Goal: Task Accomplishment & Management: Use online tool/utility

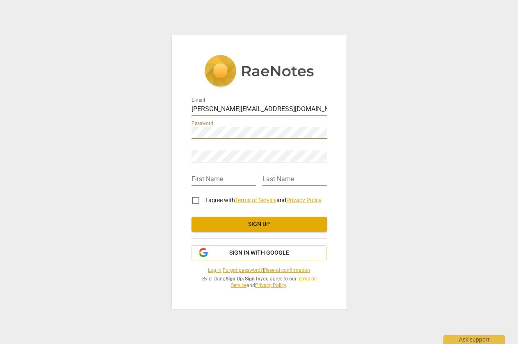
click at [186, 133] on div "E-mail siobhan@mgsleadershipadvisors.com Password Retype Password First Name La…" at bounding box center [259, 171] width 175 height 273
click at [228, 176] on input "text" at bounding box center [223, 180] width 64 height 12
type input "Siobhan"
type input "Roche"
click at [194, 198] on input "I agree with Terms of Service and Privacy Policy" at bounding box center [196, 201] width 20 height 20
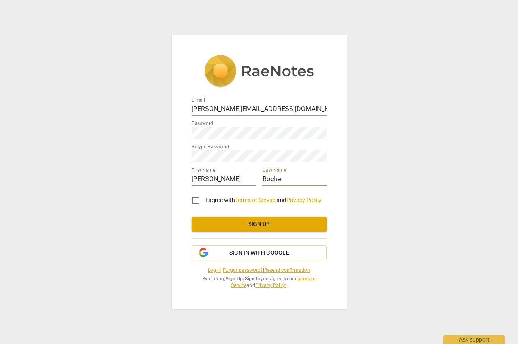
checkbox input "true"
click at [260, 227] on span "Sign up" at bounding box center [259, 224] width 122 height 8
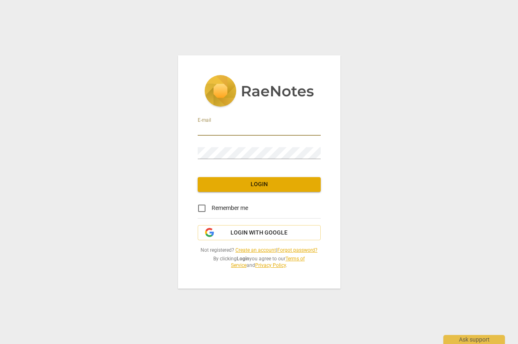
click at [238, 130] on input "email" at bounding box center [259, 130] width 123 height 12
type input "[PERSON_NAME][EMAIL_ADDRESS][DOMAIN_NAME]"
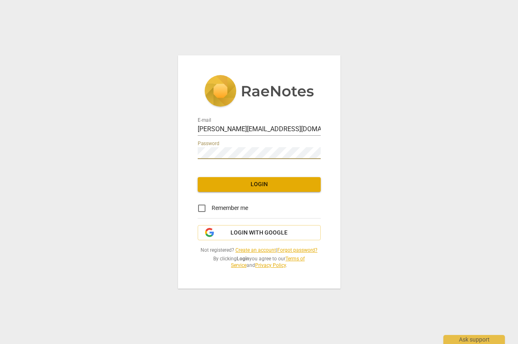
click at [223, 205] on span "Remember me" at bounding box center [230, 208] width 36 height 9
click at [212, 205] on input "Remember me" at bounding box center [202, 208] width 20 height 20
checkbox input "true"
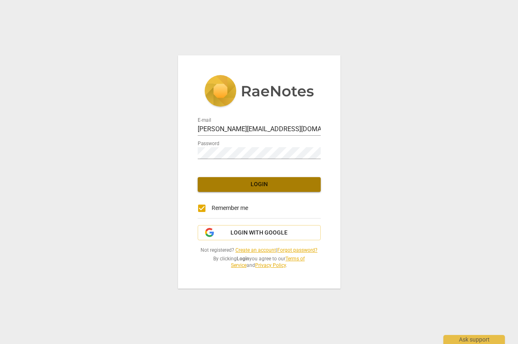
click at [263, 180] on span "Login" at bounding box center [259, 184] width 110 height 8
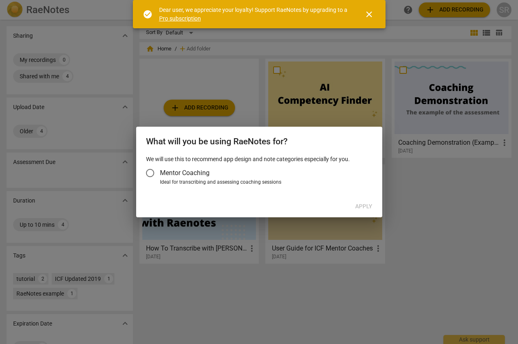
click at [214, 173] on label "Mentor Coaching" at bounding box center [255, 173] width 230 height 20
click at [160, 173] on input "Mentor Coaching" at bounding box center [150, 173] width 20 height 20
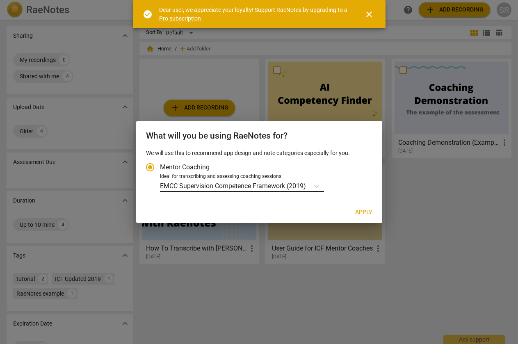
click at [228, 187] on p "EMCC Supervision Competence Framework (2019)" at bounding box center [233, 185] width 146 height 9
click at [0, 0] on input "Ideal for transcribing and assessing coaching sessions EMCC Supervision Compete…" at bounding box center [0, 0] width 0 height 0
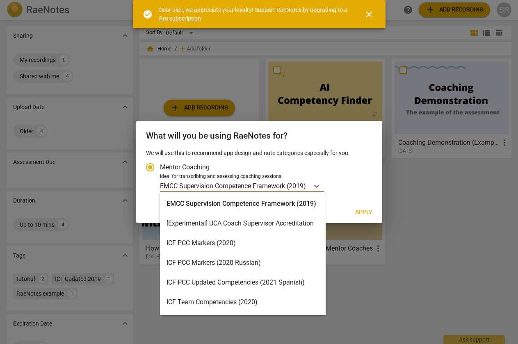
click at [191, 241] on div "ICF PCC Markers (2020)" at bounding box center [243, 243] width 166 height 20
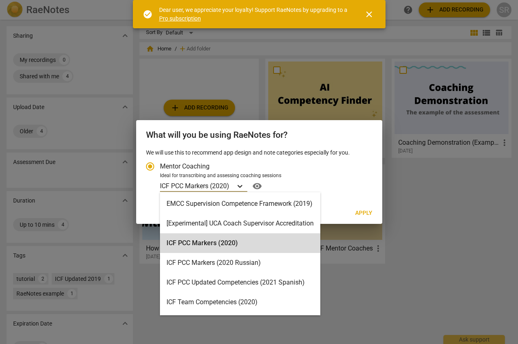
click at [239, 186] on icon "Account type" at bounding box center [239, 186] width 5 height 3
click at [0, 0] on input "Ideal for transcribing and assessing coaching sessions option ICF PCC Markers (…" at bounding box center [0, 0] width 0 height 0
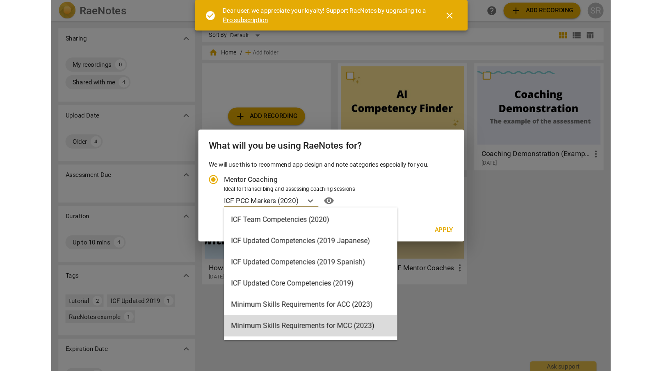
scroll to position [6, 0]
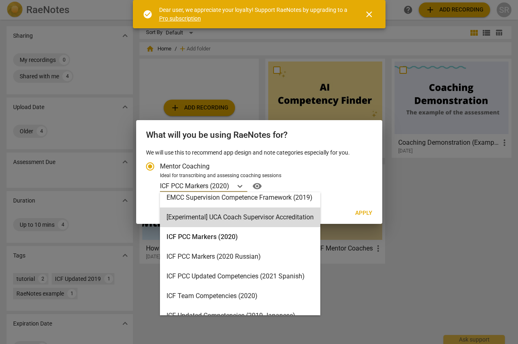
click at [362, 213] on span "Apply" at bounding box center [363, 213] width 17 height 8
radio input "false"
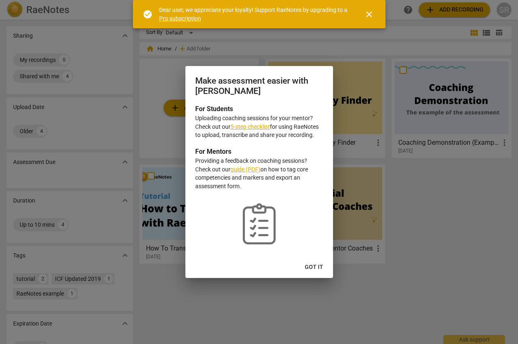
click at [314, 267] on span "Got it" at bounding box center [314, 267] width 18 height 8
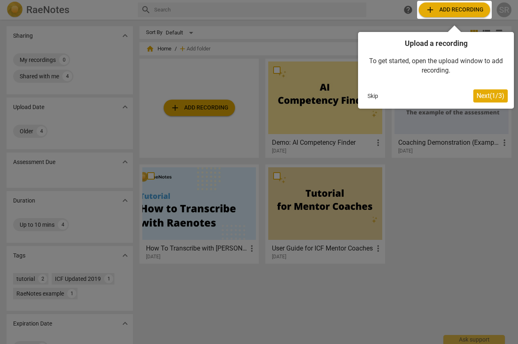
click at [481, 98] on span "Next ( 1 / 3 )" at bounding box center [490, 96] width 28 height 8
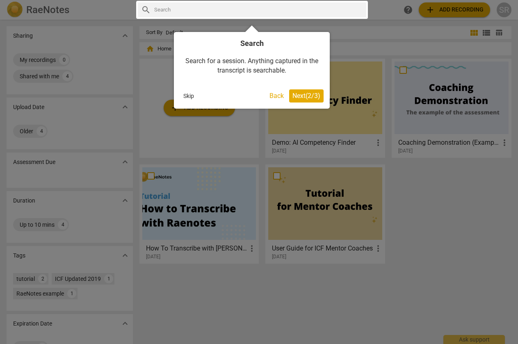
click at [299, 96] on span "Next ( 2 / 3 )" at bounding box center [306, 96] width 28 height 8
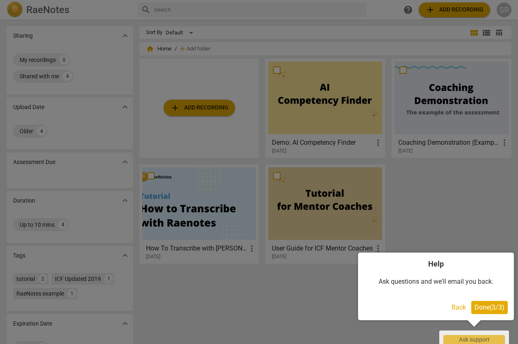
click at [488, 312] on button "Done ( 3 / 3 )" at bounding box center [489, 307] width 36 height 13
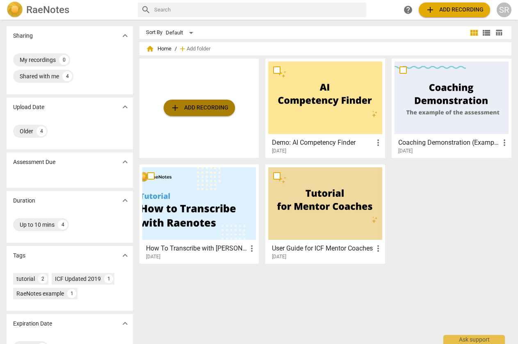
click at [198, 105] on span "add Add recording" at bounding box center [199, 108] width 58 height 10
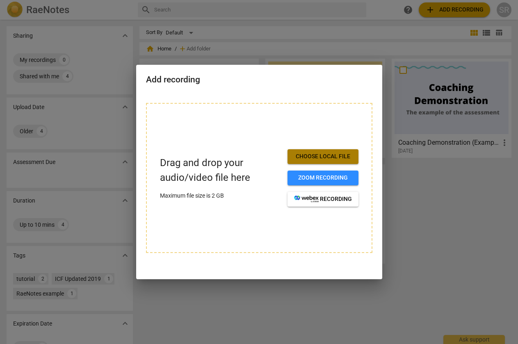
click at [303, 156] on span "Choose local file" at bounding box center [323, 157] width 58 height 8
click at [198, 91] on div "Add recording" at bounding box center [259, 79] width 246 height 28
click at [96, 61] on div at bounding box center [259, 172] width 518 height 344
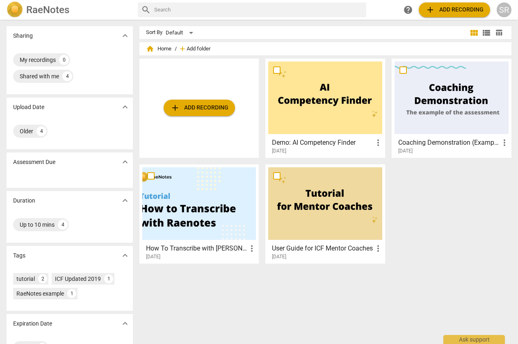
click at [191, 47] on span "Add folder" at bounding box center [199, 49] width 24 height 6
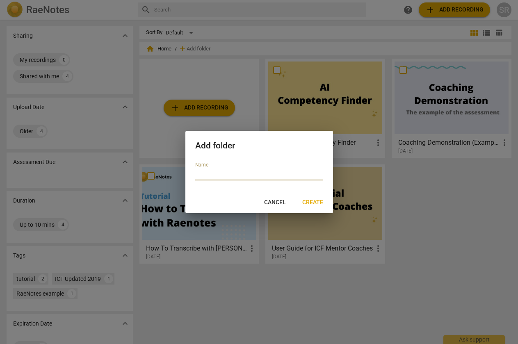
click at [277, 202] on span "Cancel" at bounding box center [275, 202] width 22 height 8
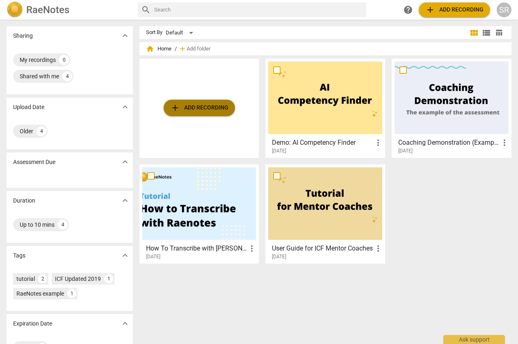
click at [193, 103] on span "add Add recording" at bounding box center [199, 108] width 58 height 10
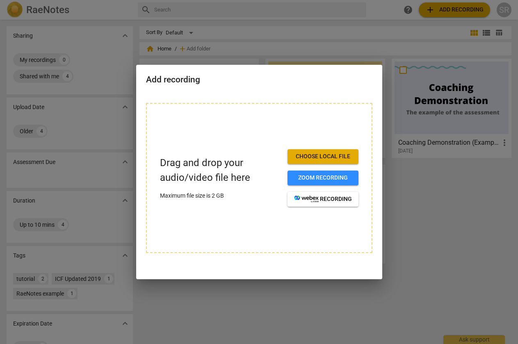
click at [313, 155] on span "Choose local file" at bounding box center [323, 157] width 58 height 8
click at [317, 153] on span "Choose local file" at bounding box center [323, 157] width 58 height 8
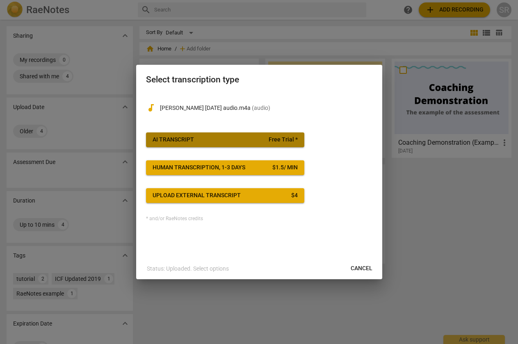
click at [219, 141] on span "AI Transcript Free Trial *" at bounding box center [225, 140] width 145 height 8
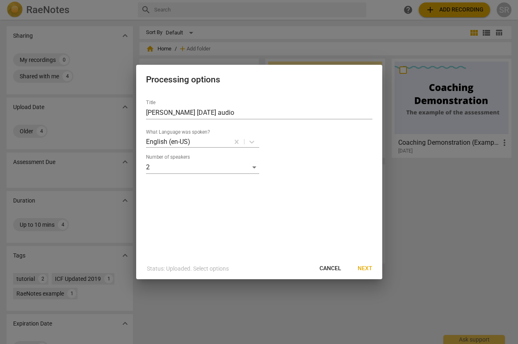
click at [366, 263] on button "Next" at bounding box center [365, 268] width 28 height 15
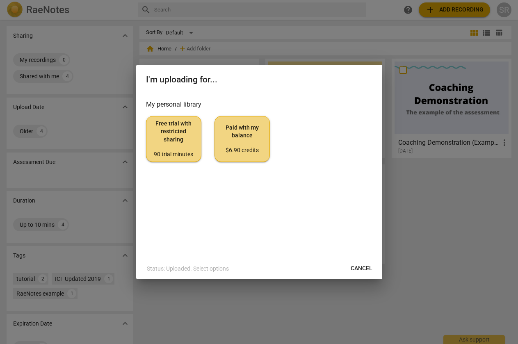
click at [163, 133] on span "Free trial with restricted sharing 90 trial minutes" at bounding box center [173, 139] width 41 height 39
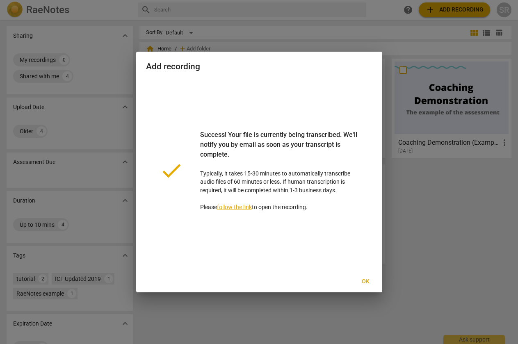
click at [367, 282] on span "Ok" at bounding box center [365, 282] width 13 height 8
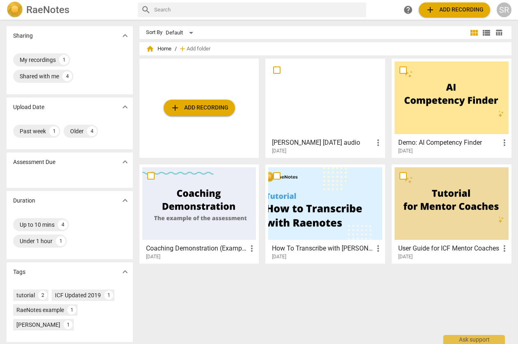
click at [376, 140] on span "more_vert" at bounding box center [378, 143] width 10 height 10
click at [299, 82] on div at bounding box center [259, 172] width 518 height 344
click at [287, 145] on h3 "[PERSON_NAME] [DATE] audio" at bounding box center [322, 143] width 101 height 10
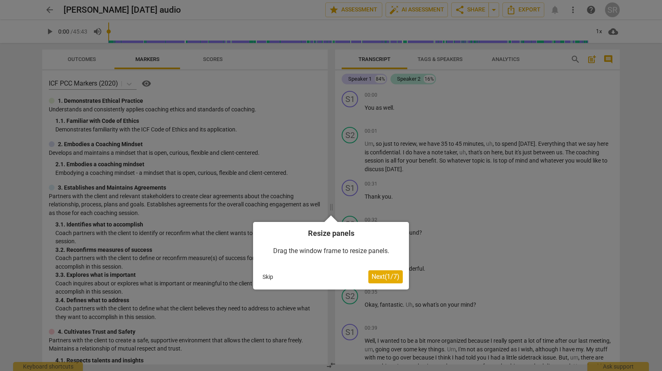
click at [380, 278] on span "Next ( 1 / 7 )" at bounding box center [385, 277] width 28 height 8
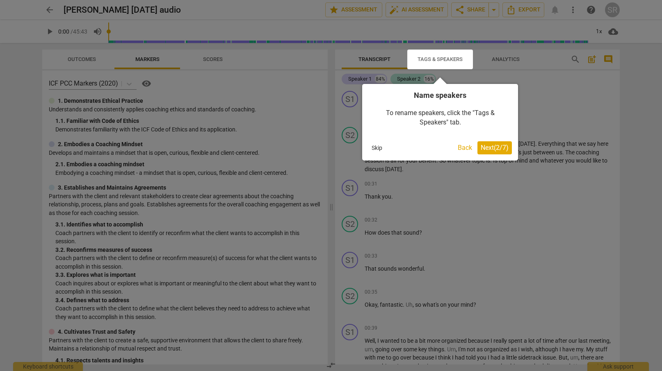
click at [495, 149] on span "Next ( 2 / 7 )" at bounding box center [495, 148] width 28 height 8
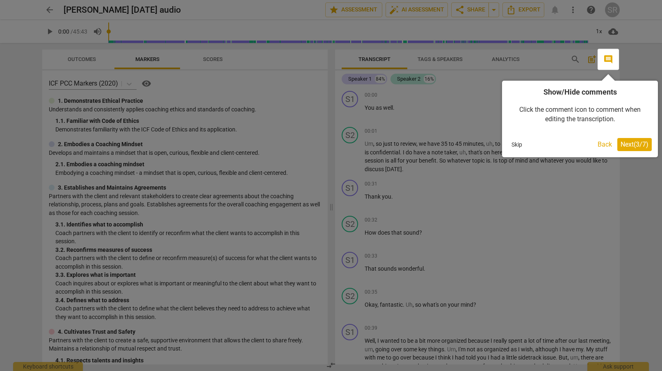
click at [517, 147] on span "Next ( 3 / 7 )" at bounding box center [634, 145] width 28 height 8
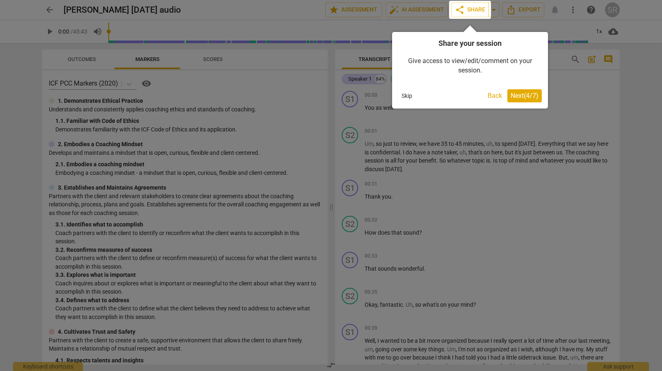
click at [517, 93] on span "Next ( 4 / 7 )" at bounding box center [524, 96] width 28 height 8
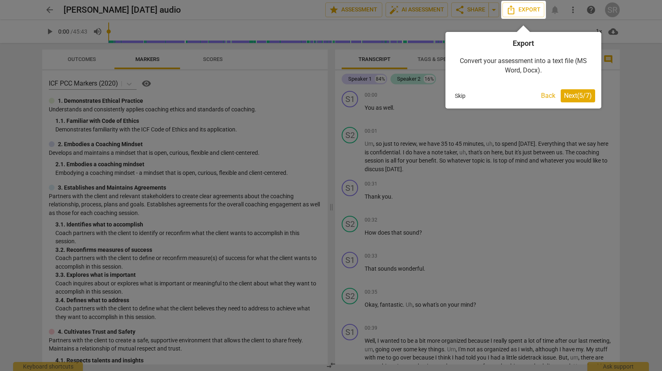
click at [517, 97] on span "Next ( 5 / 7 )" at bounding box center [578, 96] width 28 height 8
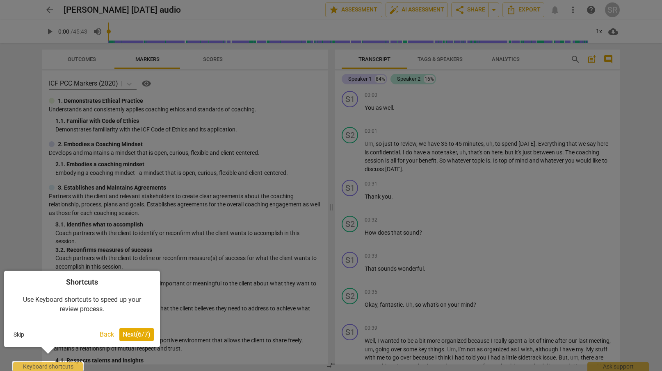
click at [145, 331] on span "Next ( 6 / 7 )" at bounding box center [137, 335] width 28 height 8
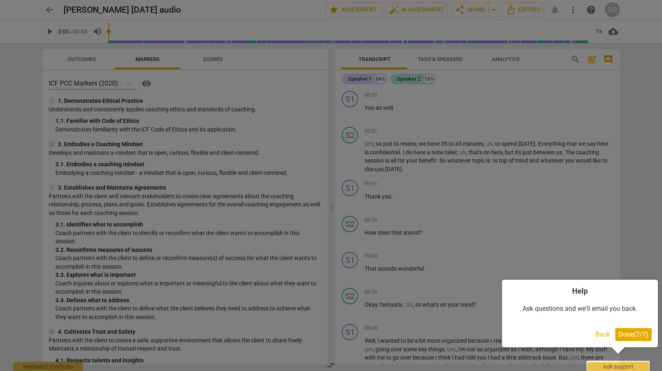
click at [517, 333] on span "Done ( 7 / 7 )" at bounding box center [633, 335] width 30 height 8
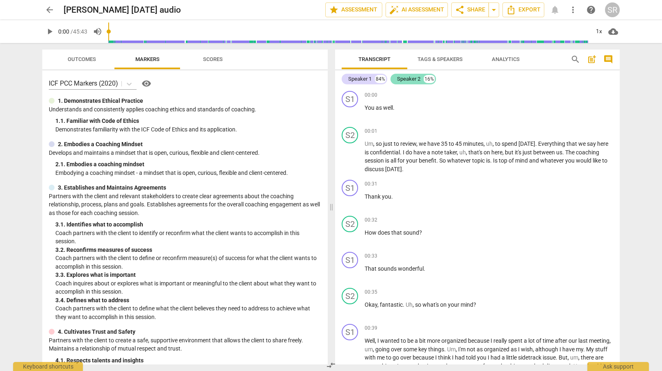
click at [406, 79] on div "Speaker 2" at bounding box center [408, 79] width 23 height 8
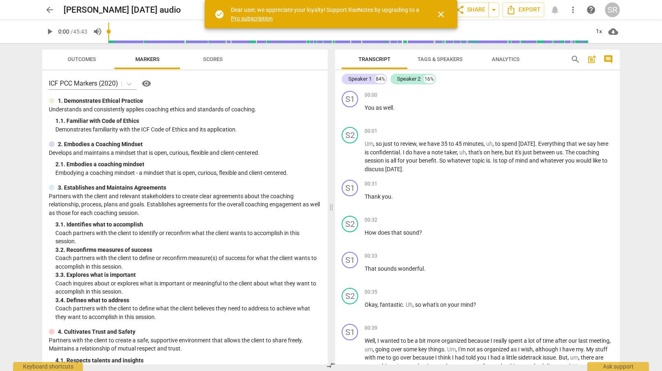
click at [443, 14] on span "close" at bounding box center [441, 14] width 10 height 10
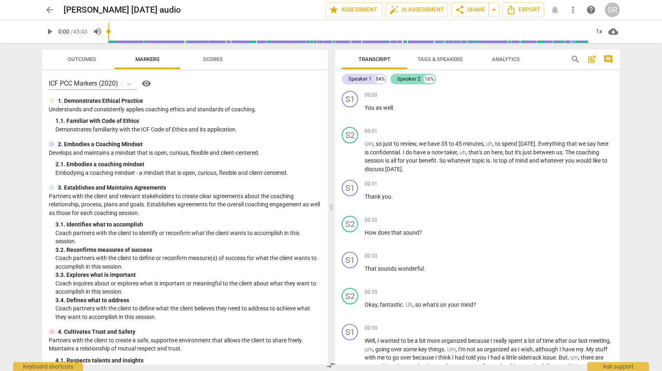
click at [403, 80] on div "Speaker 2" at bounding box center [408, 79] width 23 height 8
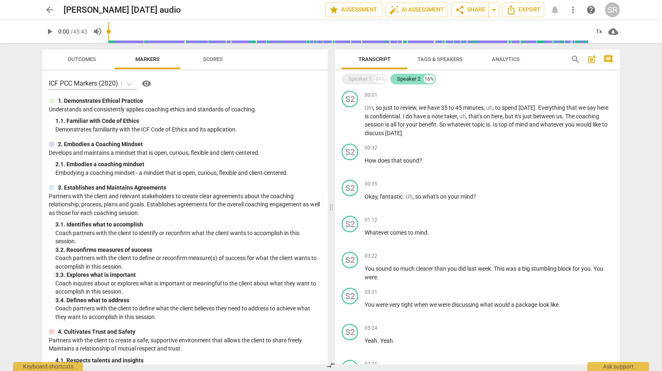
click at [403, 80] on div "Speaker 2" at bounding box center [408, 79] width 23 height 8
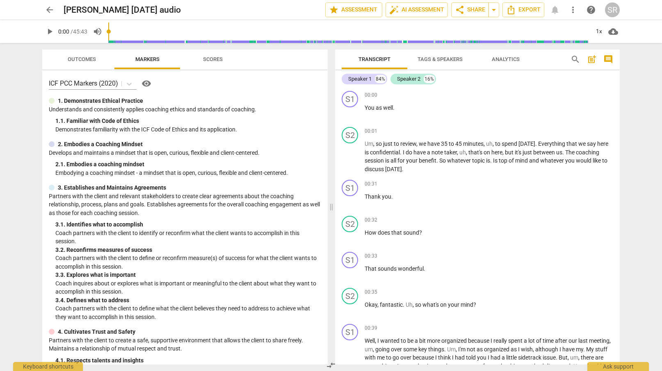
click at [212, 61] on span "Scores" at bounding box center [213, 59] width 20 height 6
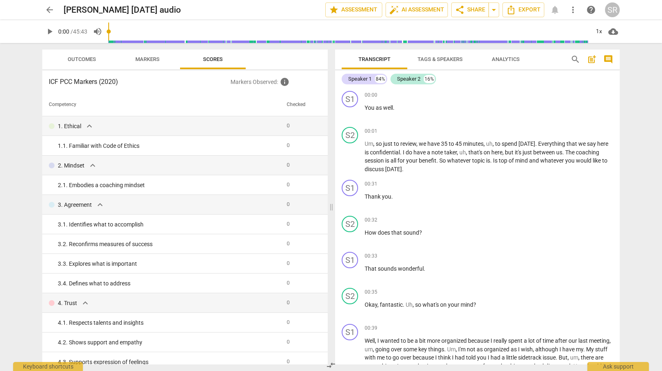
click at [86, 53] on button "Outcomes" at bounding box center [82, 60] width 66 height 20
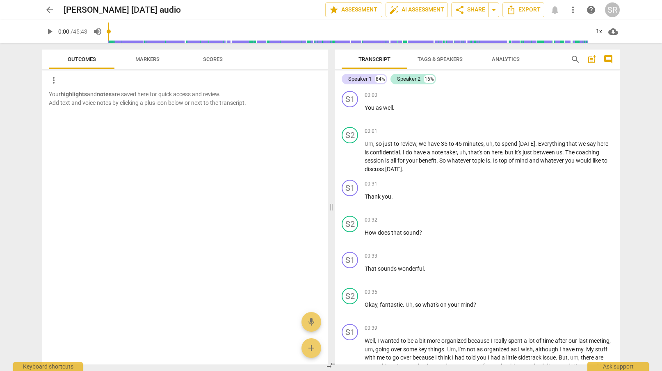
click at [147, 62] on span "Markers" at bounding box center [147, 59] width 44 height 11
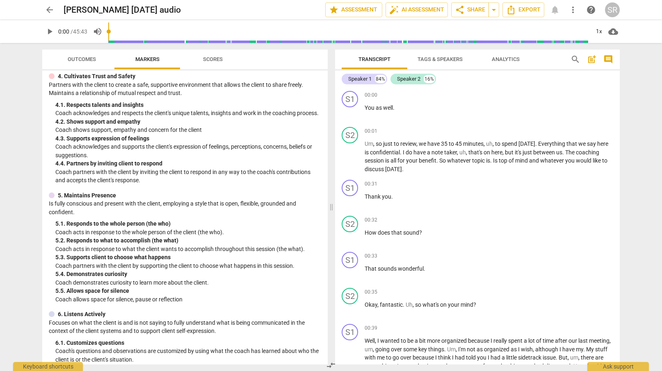
scroll to position [359, 0]
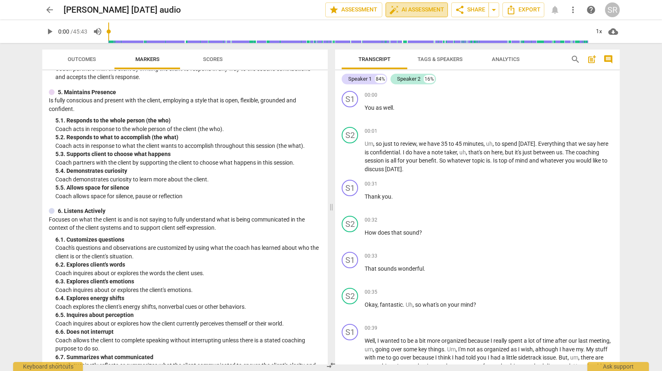
click at [414, 11] on span "auto_fix_high AI Assessment" at bounding box center [416, 10] width 55 height 10
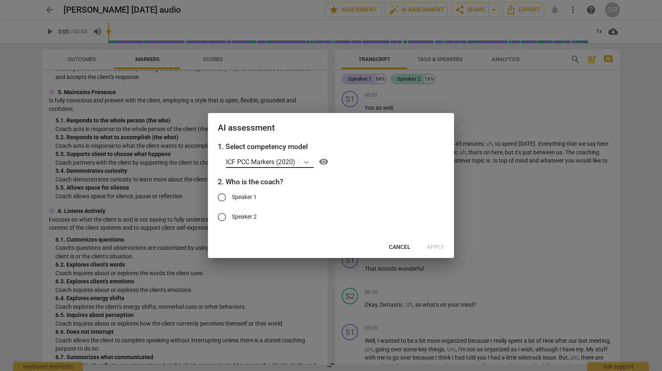
click at [307, 160] on icon at bounding box center [306, 162] width 8 height 8
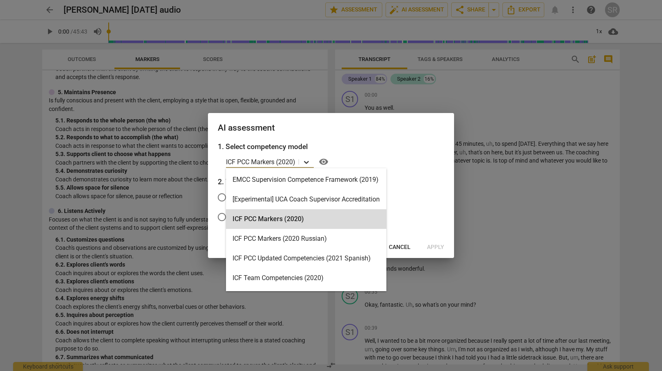
click at [307, 160] on icon at bounding box center [306, 162] width 8 height 8
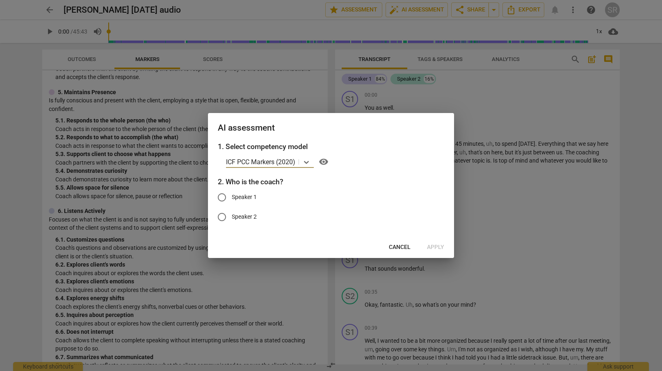
click at [221, 217] on input "Speaker 2" at bounding box center [222, 217] width 20 height 20
radio input "true"
click at [440, 246] on span "Apply" at bounding box center [435, 248] width 17 height 8
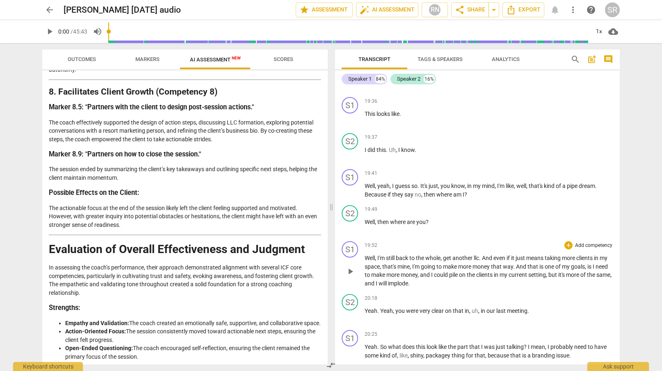
scroll to position [847, 0]
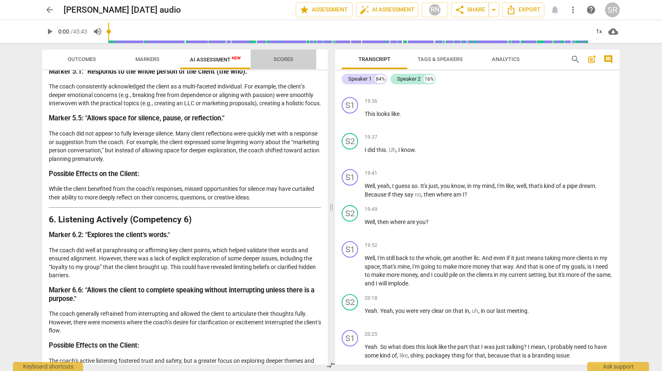
click at [282, 59] on span "Scores" at bounding box center [283, 59] width 20 height 6
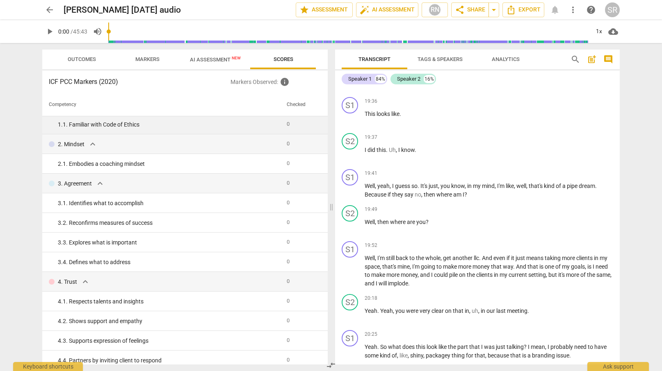
scroll to position [0, 0]
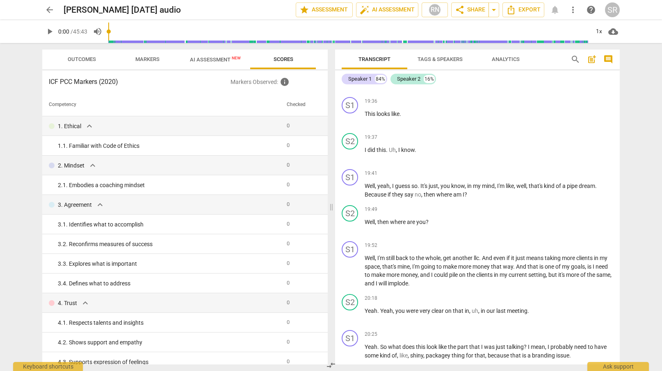
click at [215, 58] on span "AI Assessment New" at bounding box center [215, 60] width 51 height 6
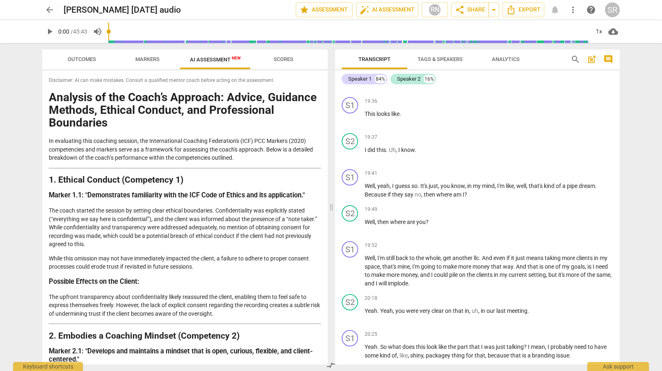
click at [154, 62] on span "Markers" at bounding box center [147, 59] width 24 height 6
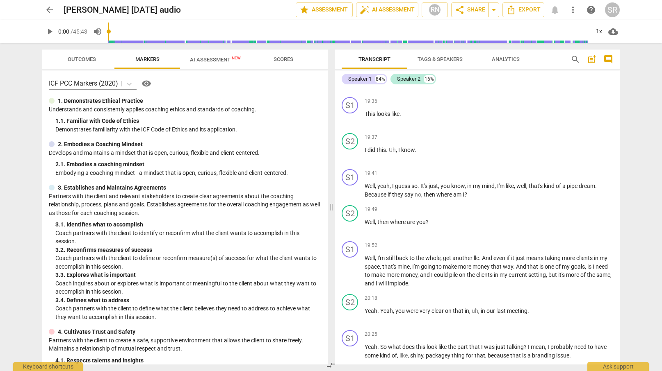
click at [80, 56] on span "Outcomes" at bounding box center [82, 59] width 28 height 6
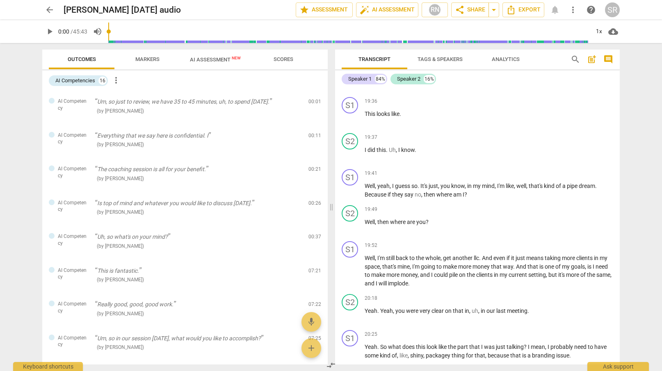
click at [286, 58] on span "Scores" at bounding box center [283, 59] width 20 height 6
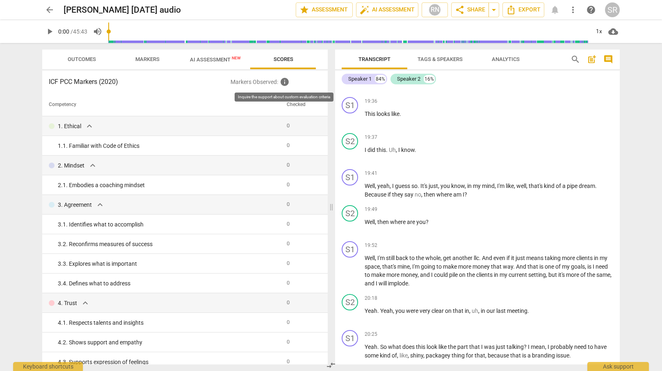
click at [284, 82] on span "info" at bounding box center [285, 82] width 10 height 10
click at [289, 124] on td "0" at bounding box center [300, 126] width 35 height 20
click at [287, 127] on span "0" at bounding box center [288, 126] width 3 height 6
click at [87, 127] on span "expand_more" at bounding box center [89, 126] width 10 height 10
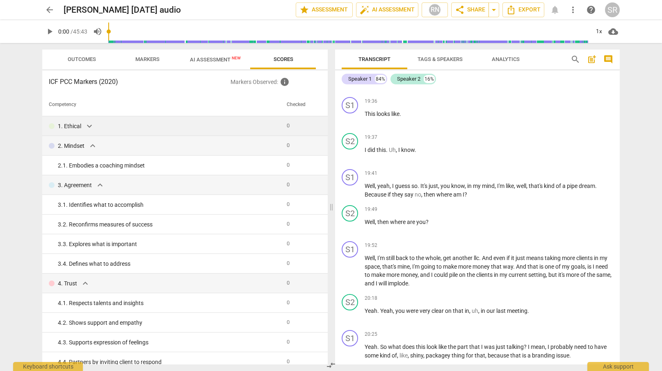
click at [87, 127] on span "expand_more" at bounding box center [89, 126] width 10 height 10
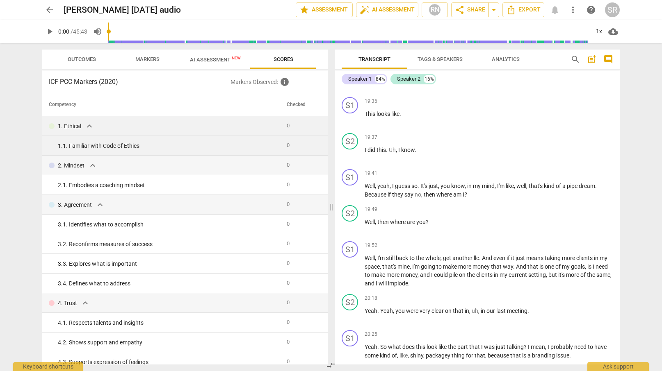
click at [287, 146] on span "0" at bounding box center [288, 145] width 3 height 6
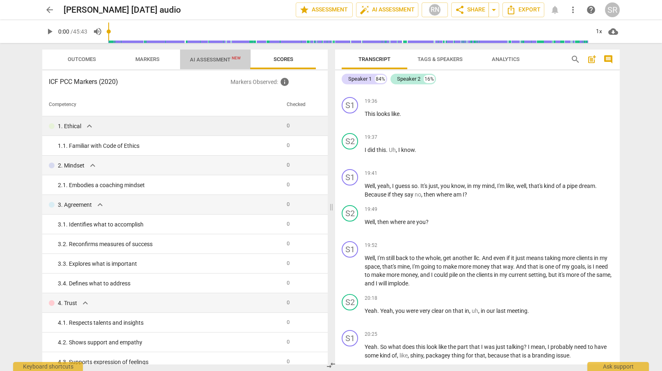
click at [214, 59] on span "AI Assessment New" at bounding box center [215, 60] width 51 height 6
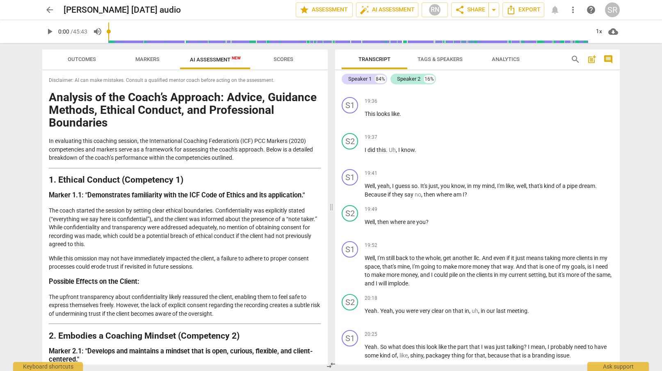
click at [508, 59] on span "Analytics" at bounding box center [506, 59] width 28 height 6
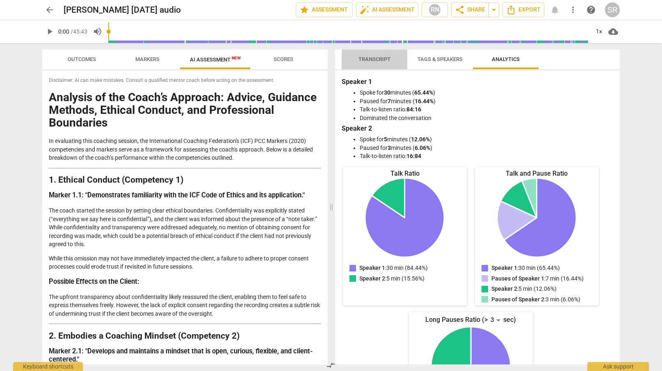
click at [368, 60] on span "Transcript" at bounding box center [374, 59] width 32 height 6
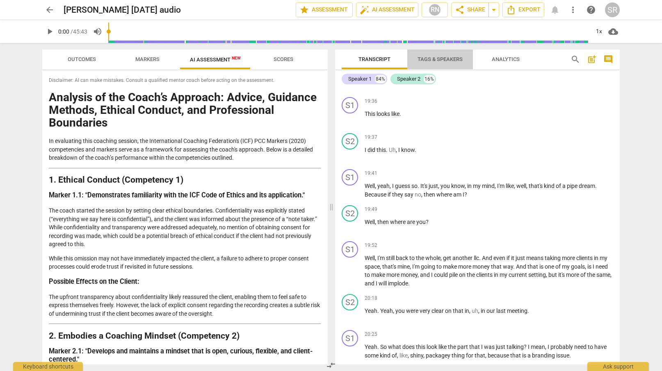
click at [444, 60] on span "Tags & Speakers" at bounding box center [439, 59] width 45 height 6
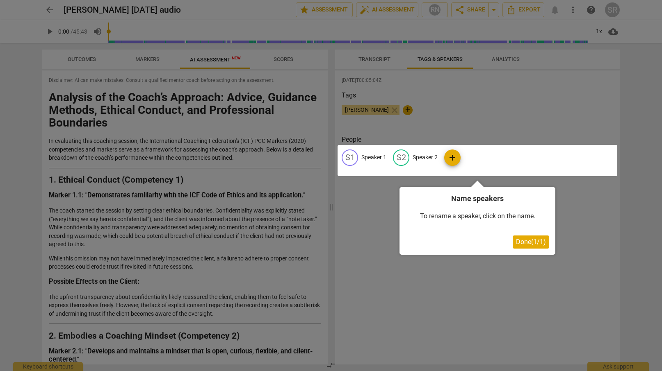
click at [420, 154] on div at bounding box center [477, 160] width 280 height 31
click at [401, 159] on div at bounding box center [477, 160] width 280 height 31
click at [415, 157] on div at bounding box center [477, 160] width 280 height 31
click at [400, 158] on div at bounding box center [477, 160] width 280 height 31
click at [533, 244] on span "Done ( 1 / 1 )" at bounding box center [531, 242] width 30 height 8
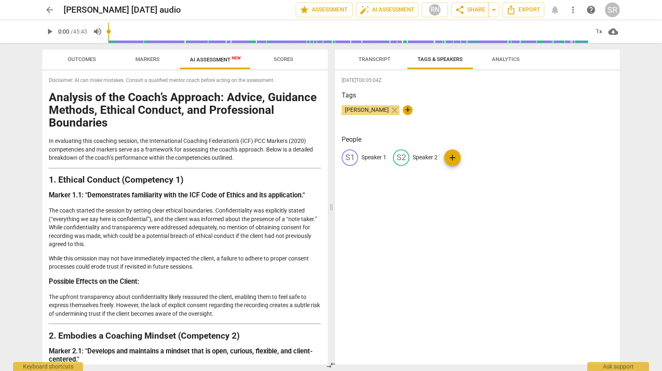
click at [400, 156] on div "S2" at bounding box center [401, 158] width 16 height 16
type input "Coach"
click at [374, 159] on p "Speaker 1" at bounding box center [373, 157] width 25 height 9
type input "Client - Brenda"
click at [458, 187] on div "2025-09-02T00:05:04Z Tags Siobhan Roche close + People edit Client - Brenda del…" at bounding box center [477, 218] width 285 height 294
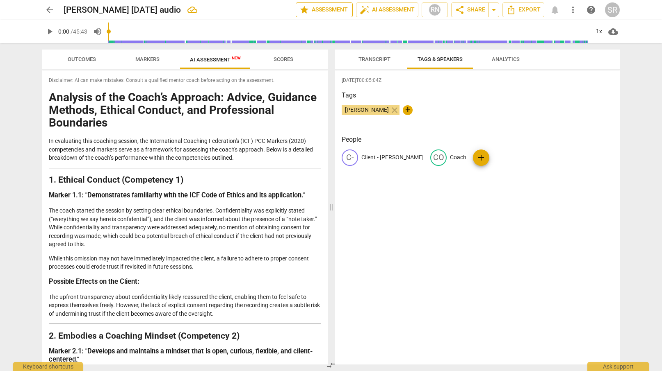
click at [334, 10] on span "star Assessment" at bounding box center [324, 10] width 50 height 10
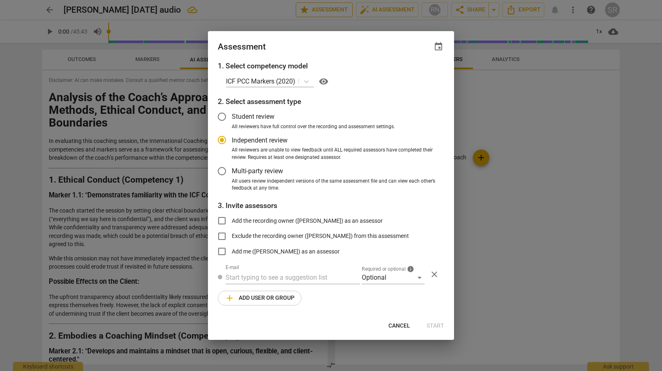
radio input "false"
click at [251, 114] on span "Student review" at bounding box center [253, 116] width 43 height 9
click at [232, 114] on input "Student review" at bounding box center [222, 117] width 20 height 20
click at [396, 326] on span "Cancel" at bounding box center [399, 326] width 22 height 8
radio input "false"
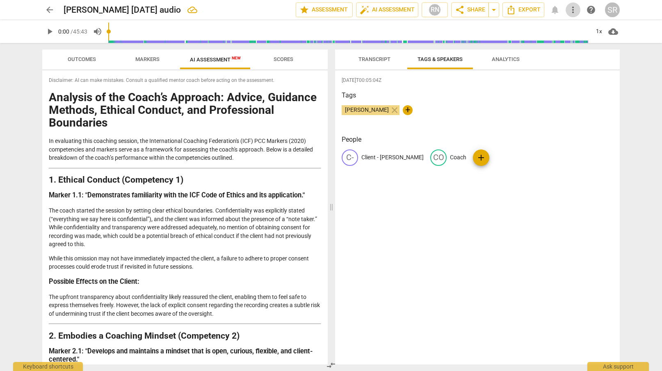
click at [576, 9] on span "more_vert" at bounding box center [573, 10] width 10 height 10
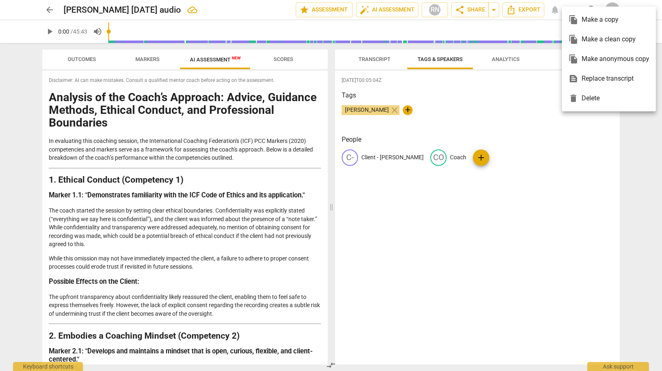
click at [566, 159] on div at bounding box center [331, 185] width 662 height 371
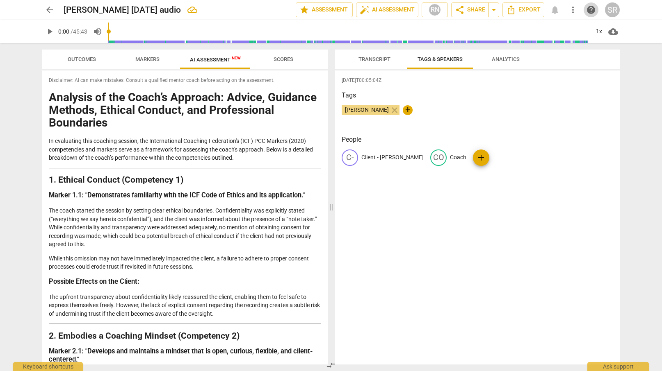
click at [592, 7] on span "help" at bounding box center [591, 10] width 10 height 10
click at [151, 123] on h1 "Analysis of the Coach’s Approach: Advice, Guidance Methods, Ethical Conduct, an…" at bounding box center [185, 110] width 272 height 38
click at [522, 8] on span "Export" at bounding box center [523, 10] width 34 height 10
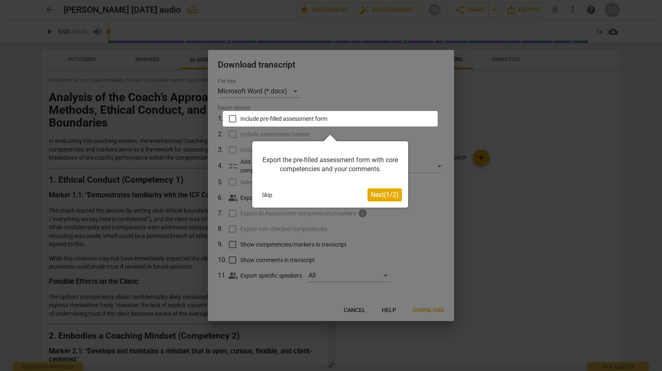
click at [374, 197] on span "Next ( 1 / 2 )" at bounding box center [385, 195] width 28 height 8
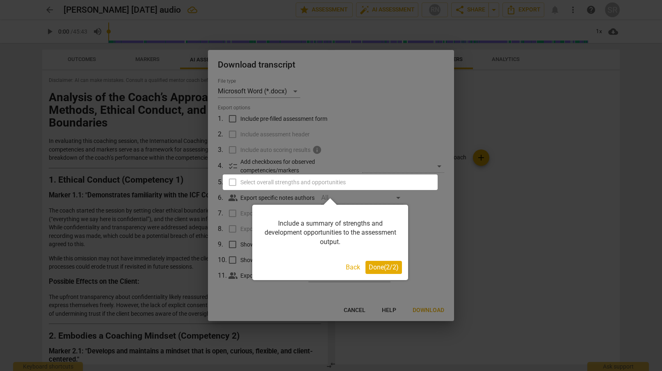
click at [371, 267] on span "Done ( 2 / 2 )" at bounding box center [384, 268] width 30 height 8
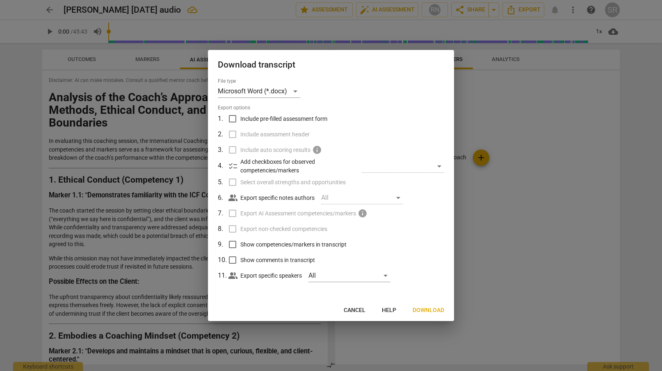
click at [231, 120] on input "Include pre-filled assessment form" at bounding box center [233, 119] width 16 height 16
checkbox input "true"
click at [235, 182] on input "Select overall strengths and opportunities" at bounding box center [233, 183] width 16 height 16
checkbox input "true"
click at [235, 244] on input "Show competencies/markers in transcript" at bounding box center [233, 245] width 16 height 16
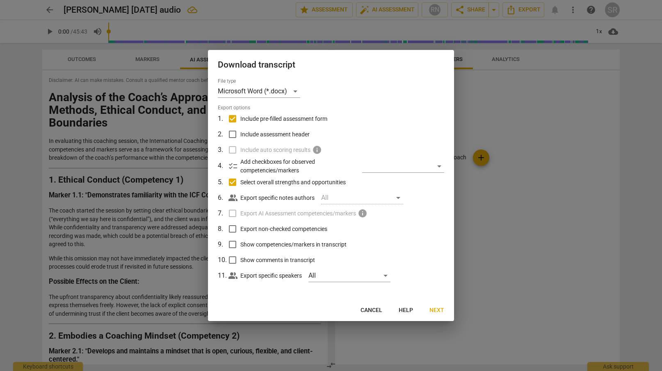
checkbox input "true"
click at [433, 310] on span "Next" at bounding box center [436, 311] width 15 height 8
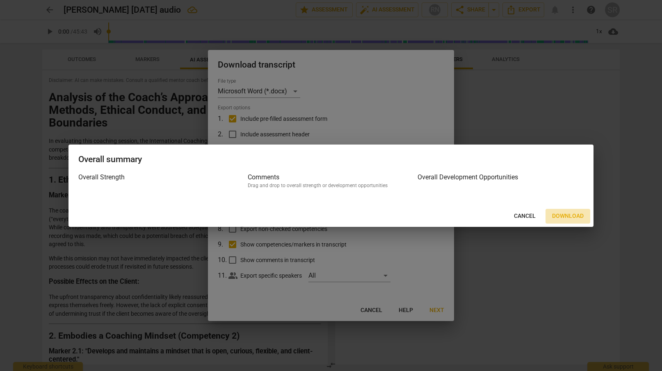
click at [559, 214] on span "Download" at bounding box center [568, 216] width 32 height 8
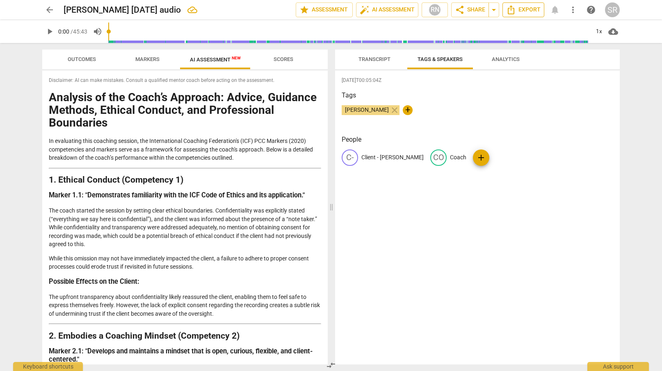
click at [530, 9] on span "Export" at bounding box center [523, 10] width 34 height 10
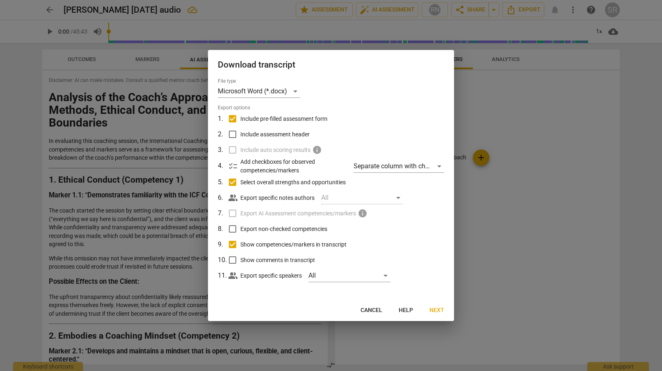
click at [233, 135] on input "Include assessment header" at bounding box center [233, 135] width 16 height 16
checkbox input "true"
click at [235, 231] on input "Export non-checked competencies" at bounding box center [233, 229] width 16 height 16
checkbox input "true"
click at [232, 259] on input "Show comments in transcript" at bounding box center [233, 261] width 16 height 16
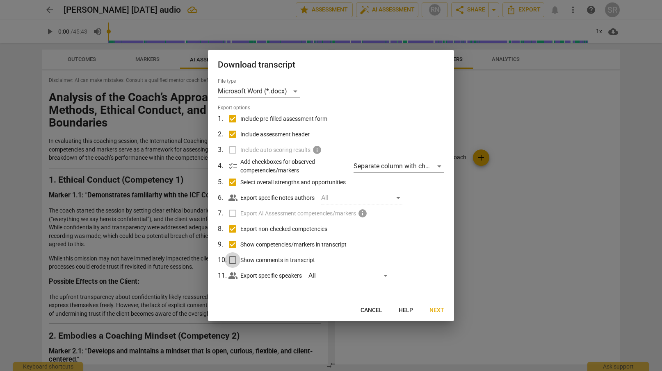
checkbox input "true"
click at [437, 310] on span "Next" at bounding box center [436, 311] width 15 height 8
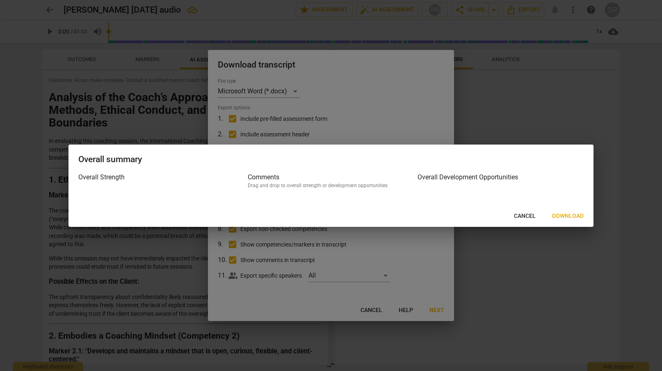
click at [566, 216] on span "Download" at bounding box center [568, 216] width 32 height 8
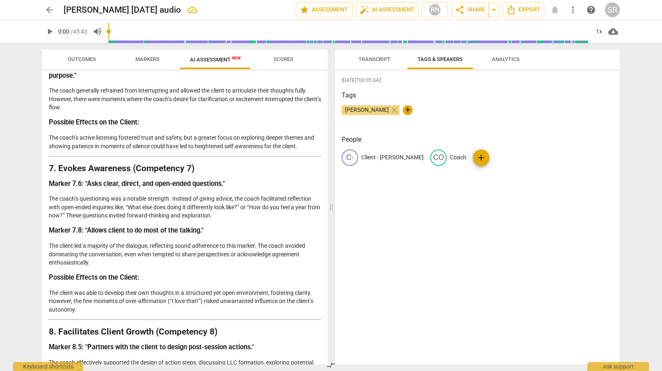
scroll to position [1311, 0]
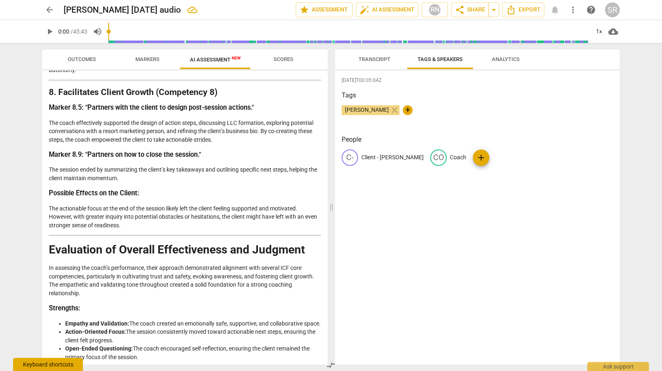
click at [57, 367] on div "Keyboard shortcuts" at bounding box center [48, 364] width 70 height 13
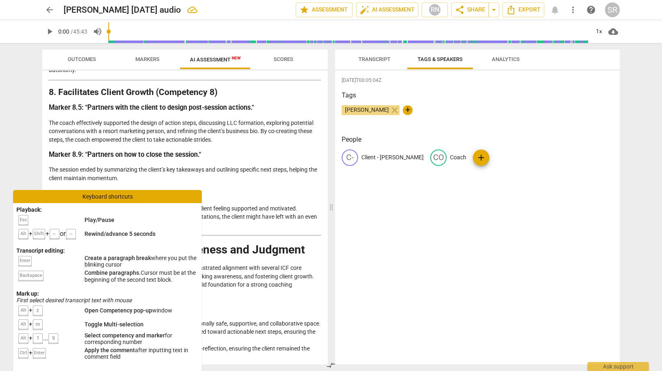
click at [154, 194] on div "Keyboard shortcuts" at bounding box center [107, 196] width 189 height 13
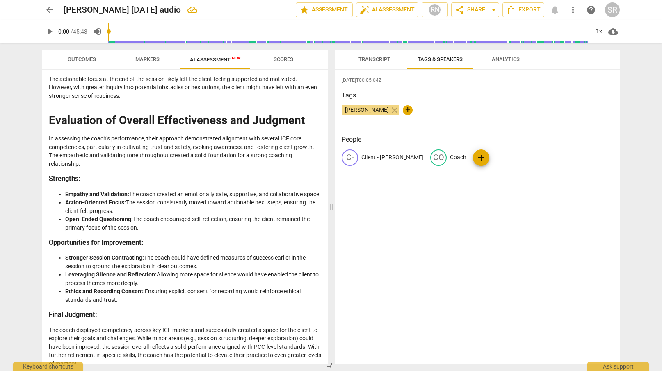
scroll to position [1467, 0]
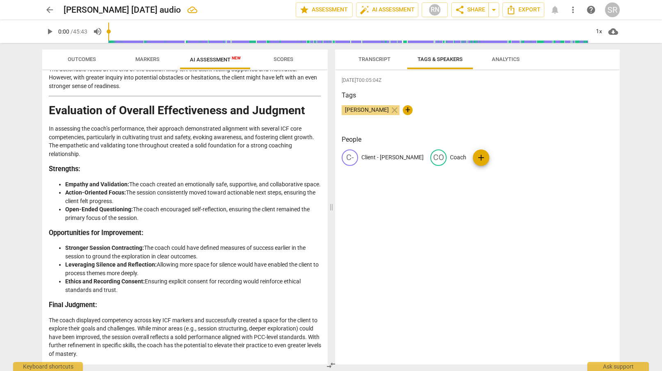
click at [516, 59] on span "Analytics" at bounding box center [506, 59] width 28 height 6
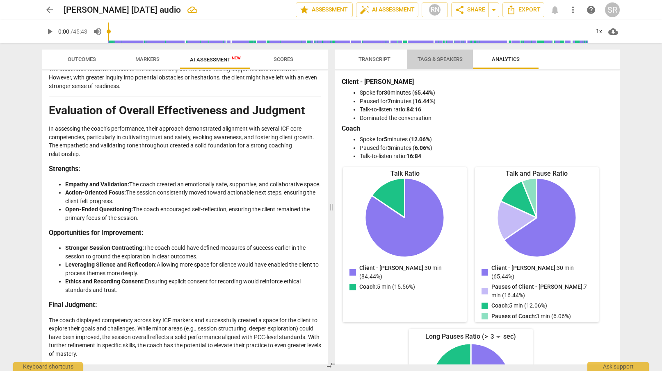
click at [442, 62] on span "Tags & Speakers" at bounding box center [440, 59] width 65 height 11
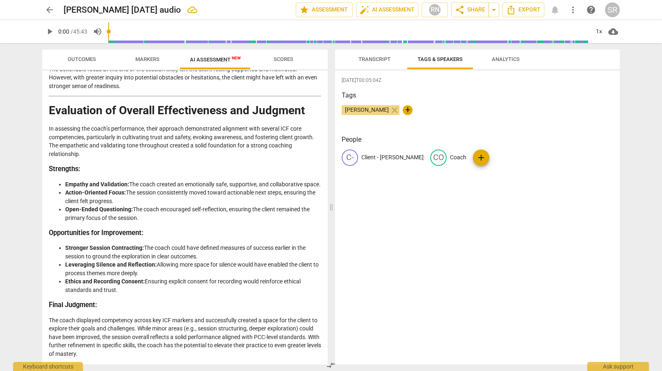
click at [372, 62] on span "Transcript" at bounding box center [374, 59] width 32 height 6
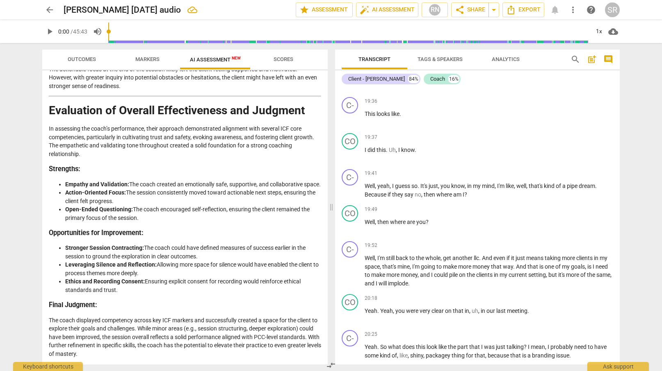
click at [581, 69] on div "AI Competency" at bounding box center [591, 65] width 34 height 7
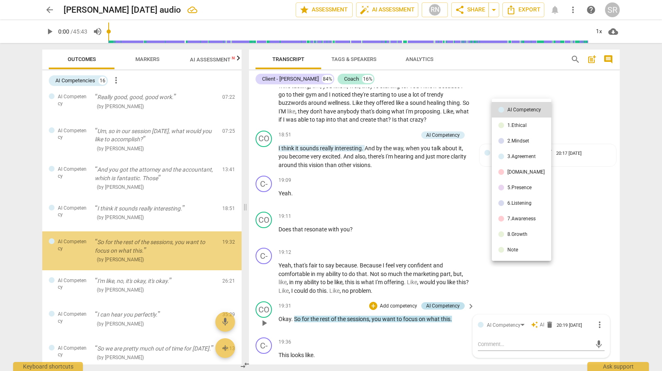
scroll to position [218, 0]
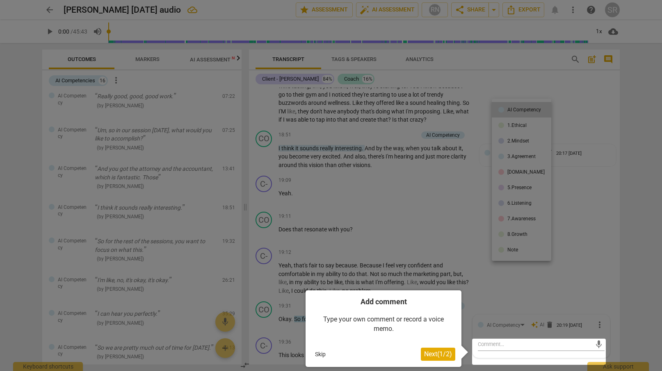
click at [435, 355] on span "Next ( 1 / 2 )" at bounding box center [438, 355] width 28 height 8
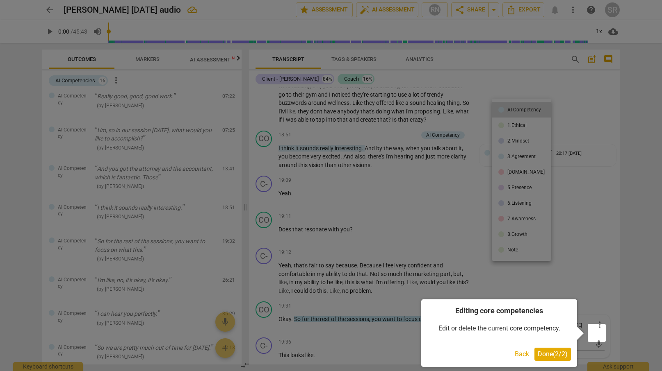
click at [561, 354] on span "Done ( 2 / 2 )" at bounding box center [553, 355] width 30 height 8
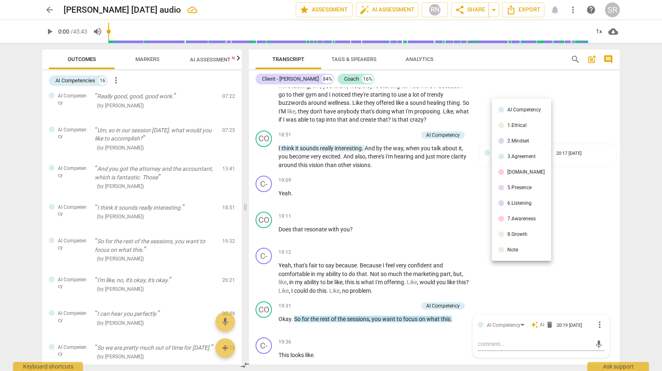
click at [513, 109] on div "AI Competency" at bounding box center [524, 109] width 34 height 5
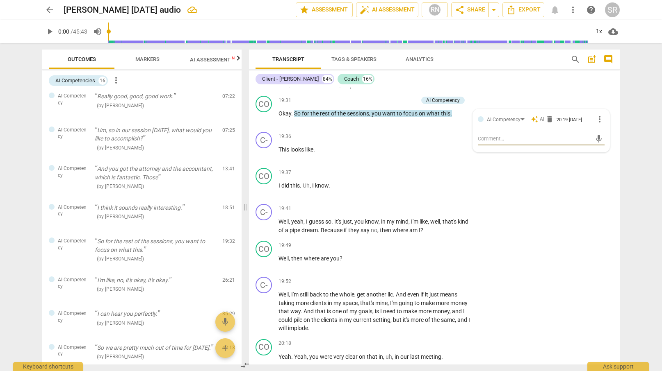
scroll to position [3061, 0]
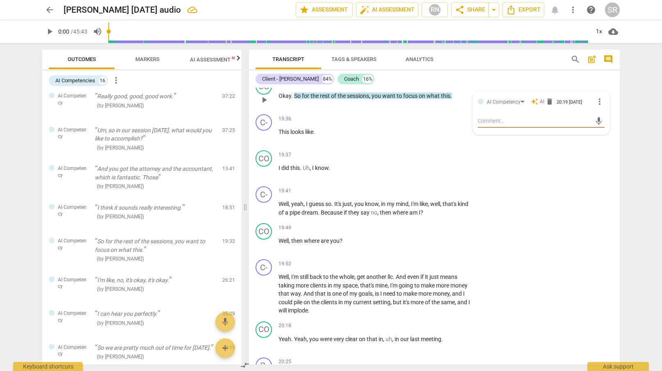
click at [595, 107] on span "more_vert" at bounding box center [600, 102] width 10 height 10
click at [573, 179] on div at bounding box center [331, 185] width 662 height 371
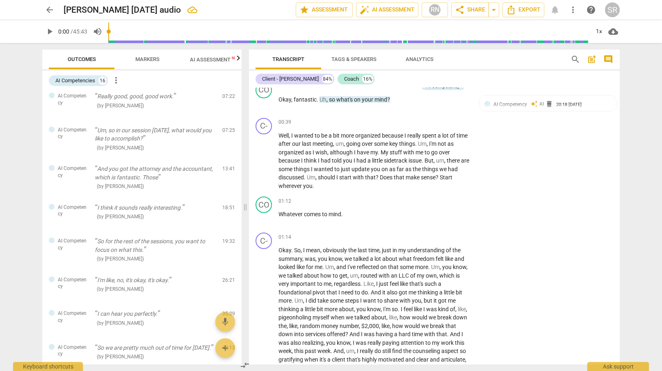
scroll to position [0, 0]
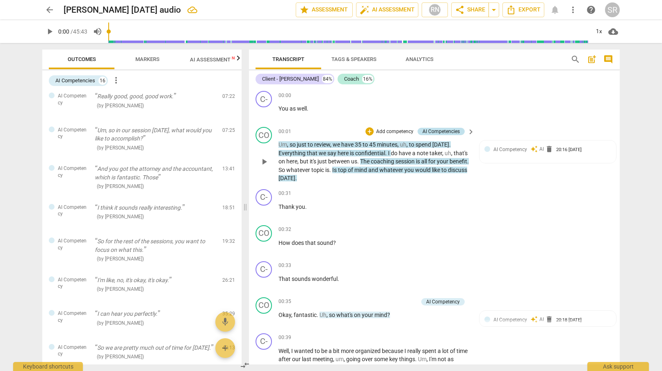
click at [458, 131] on div "AI Competencies" at bounding box center [440, 131] width 37 height 7
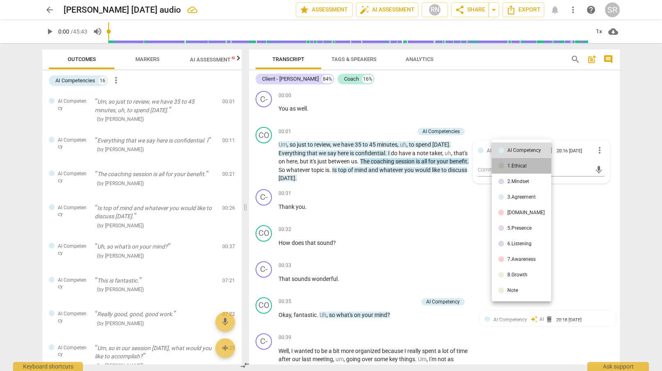
click at [521, 164] on div "1.Ethical" at bounding box center [516, 166] width 19 height 5
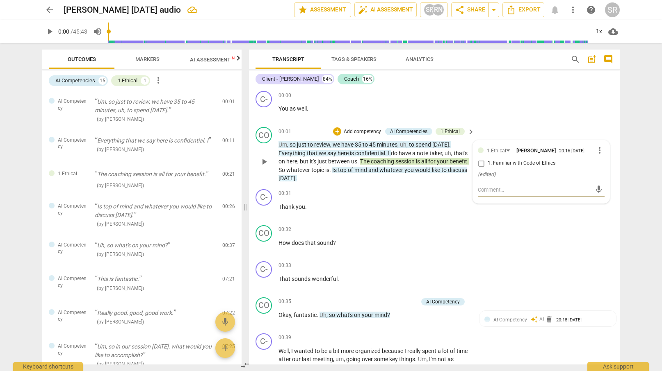
click at [472, 130] on span "keyboard_arrow_right" at bounding box center [471, 132] width 10 height 10
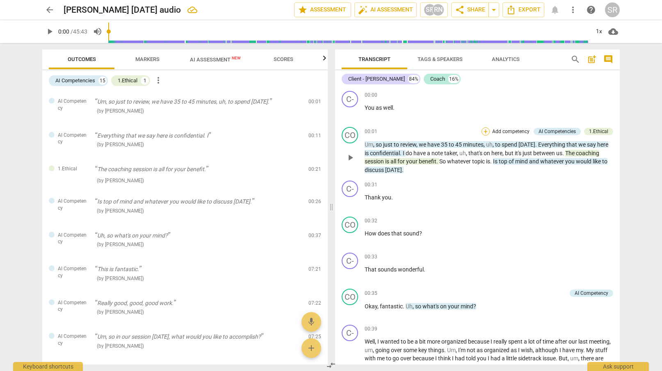
click at [487, 130] on div "+" at bounding box center [485, 132] width 8 height 8
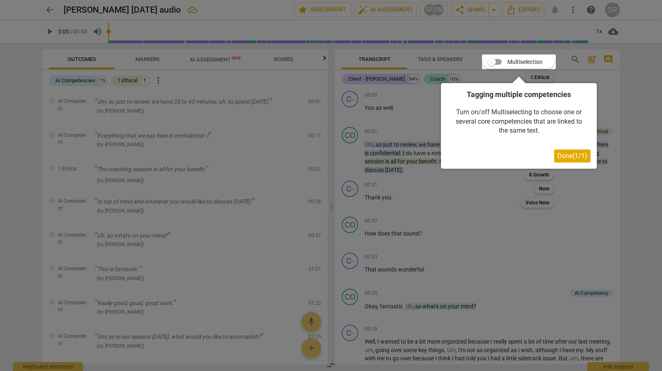
click at [577, 156] on span "Done ( 1 / 1 )" at bounding box center [572, 156] width 30 height 8
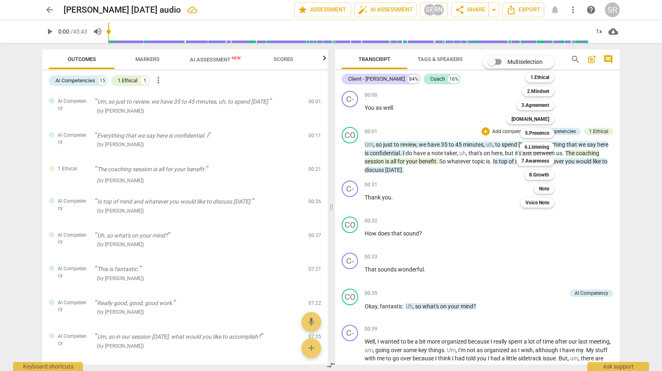
click at [495, 59] on input "Multiselection" at bounding box center [492, 62] width 20 height 20
checkbox input "true"
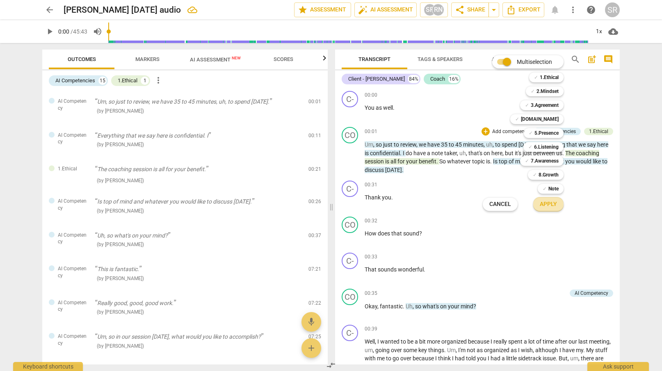
click at [548, 204] on span "Apply" at bounding box center [548, 204] width 17 height 8
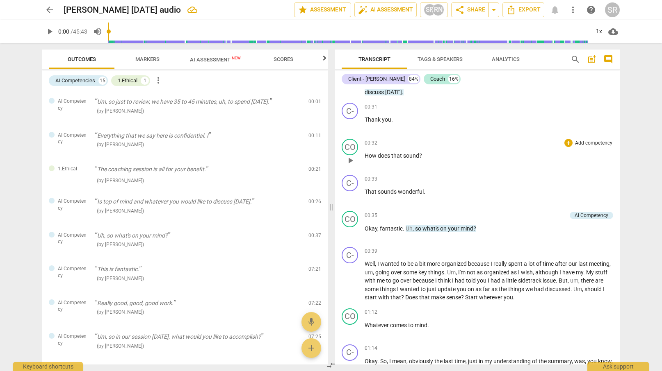
scroll to position [121, 0]
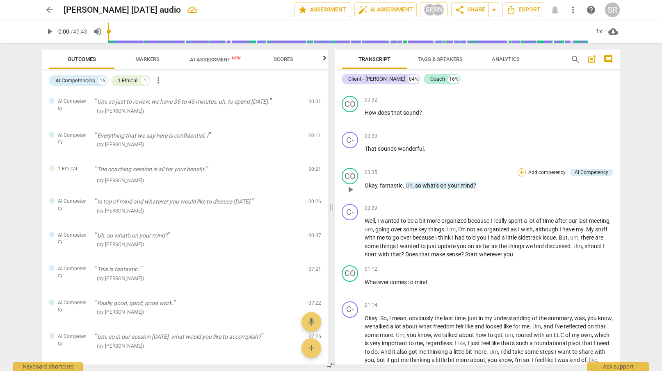
click at [520, 171] on div "+" at bounding box center [521, 173] width 8 height 8
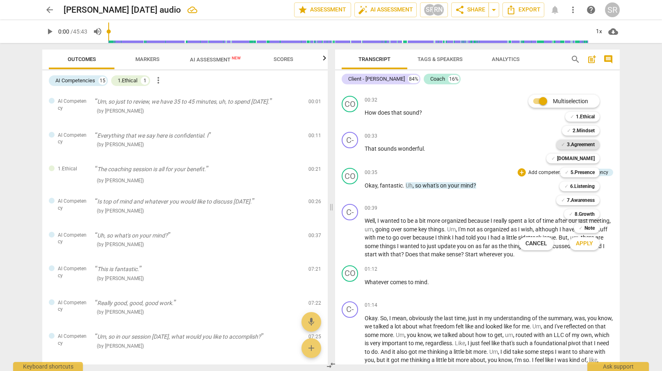
click at [585, 144] on b "3.Agreement" at bounding box center [581, 145] width 28 height 10
click at [583, 160] on b "4.Trust" at bounding box center [576, 159] width 38 height 10
click at [581, 173] on b "5.Presence" at bounding box center [582, 173] width 24 height 10
click at [581, 188] on b "6.Listening" at bounding box center [582, 187] width 25 height 10
click at [583, 201] on b "7.Awareness" at bounding box center [581, 201] width 28 height 10
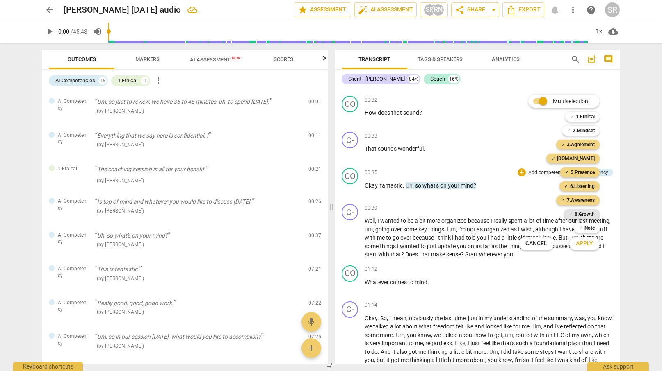
click at [585, 214] on b "8.Growth" at bounding box center [584, 215] width 20 height 10
click at [590, 227] on b "Note" at bounding box center [589, 228] width 10 height 10
click at [589, 246] on span "Apply" at bounding box center [584, 244] width 17 height 8
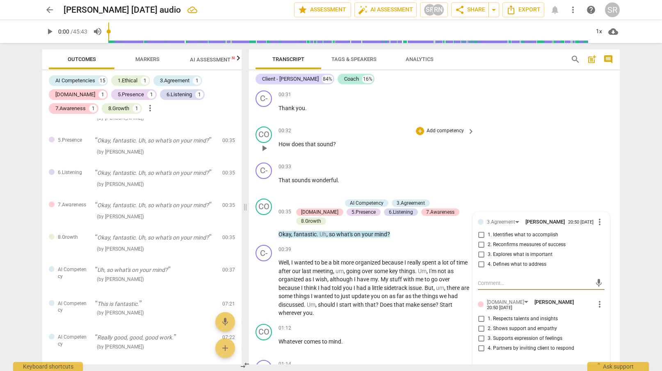
scroll to position [7, 0]
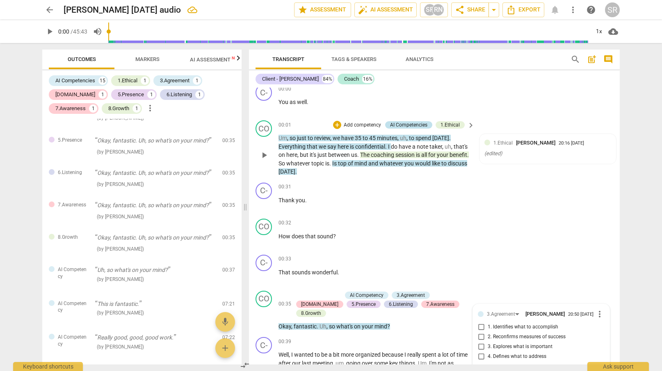
click at [415, 123] on div "AI Competencies" at bounding box center [408, 124] width 37 height 7
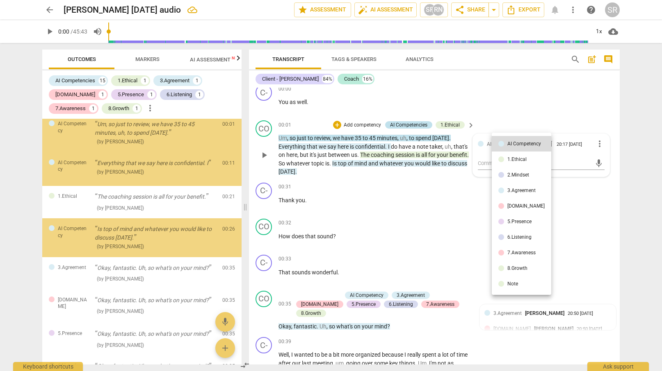
scroll to position [1, 0]
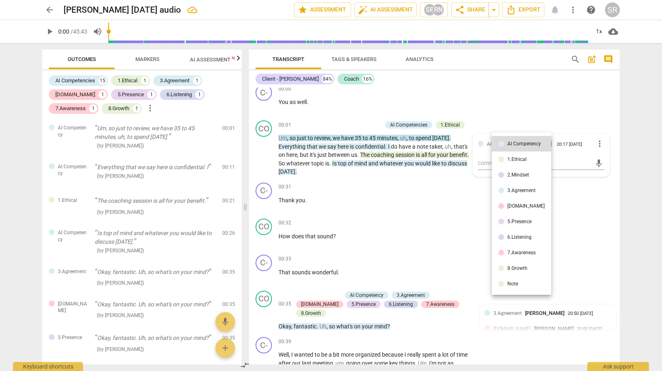
click at [522, 161] on div "1.Ethical" at bounding box center [516, 159] width 19 height 5
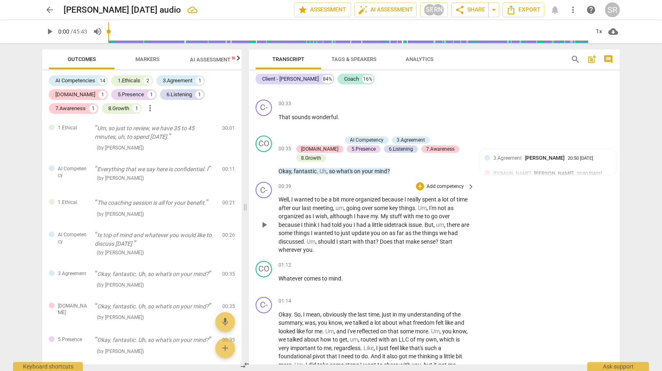
scroll to position [172, 0]
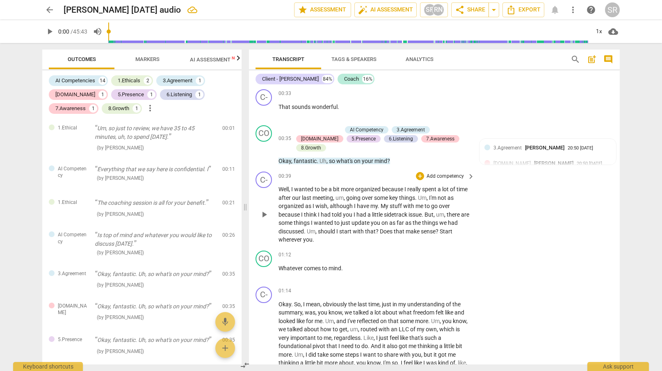
click at [448, 173] on p "Add competency" at bounding box center [445, 176] width 39 height 7
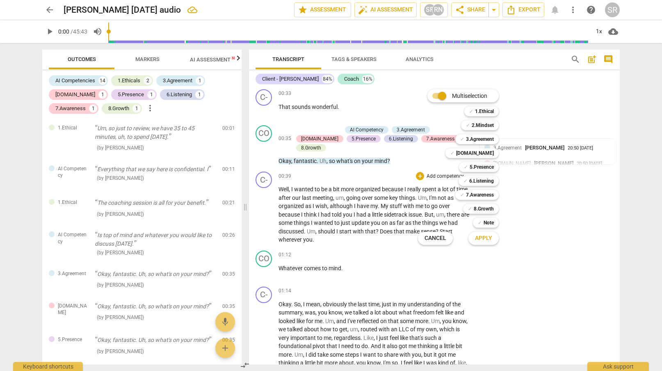
click at [349, 262] on div at bounding box center [331, 185] width 662 height 371
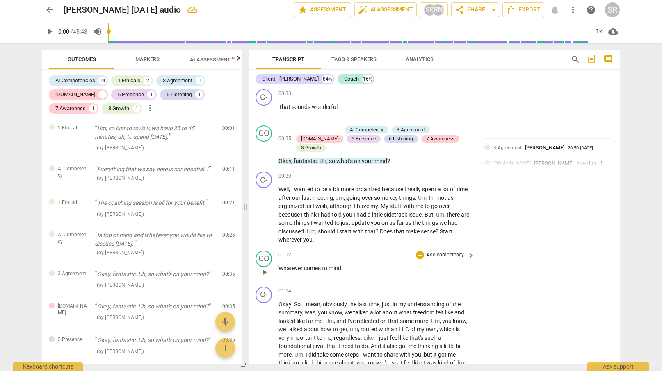
click at [326, 265] on span "to" at bounding box center [325, 268] width 7 height 7
click at [458, 252] on p "Add competency" at bounding box center [445, 255] width 39 height 7
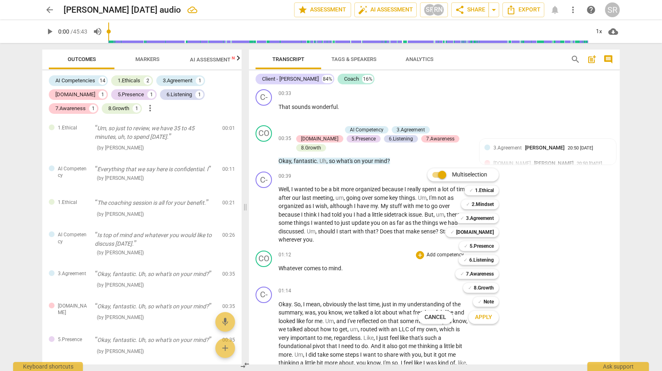
click at [478, 316] on span "Apply" at bounding box center [483, 318] width 17 height 8
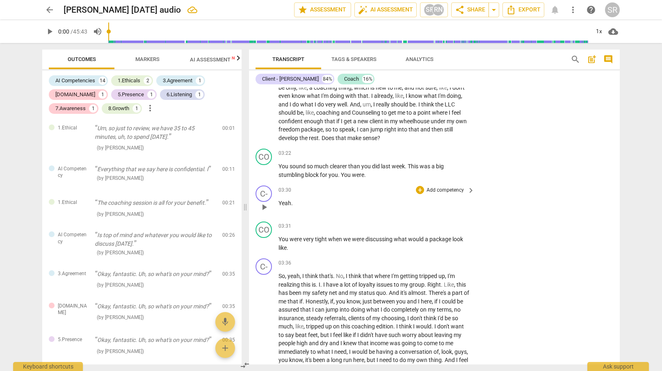
scroll to position [535, 0]
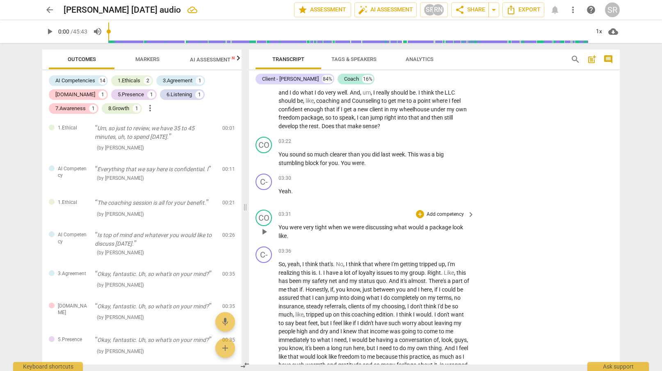
click at [457, 211] on p "Add competency" at bounding box center [445, 214] width 39 height 7
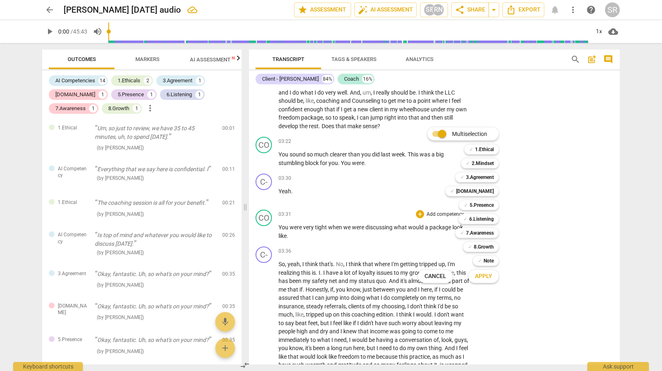
click at [478, 137] on span "Multiselection" at bounding box center [469, 134] width 35 height 9
click at [452, 137] on input "Multiselection" at bounding box center [442, 134] width 20 height 20
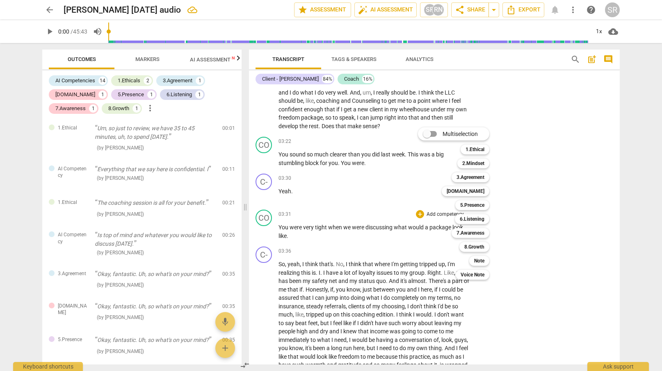
click at [478, 136] on div "Multiselection" at bounding box center [453, 134] width 71 height 13
click at [455, 131] on span "Multiselection" at bounding box center [459, 134] width 35 height 9
click at [437, 131] on input "Multiselection" at bounding box center [427, 134] width 20 height 20
checkbox input "true"
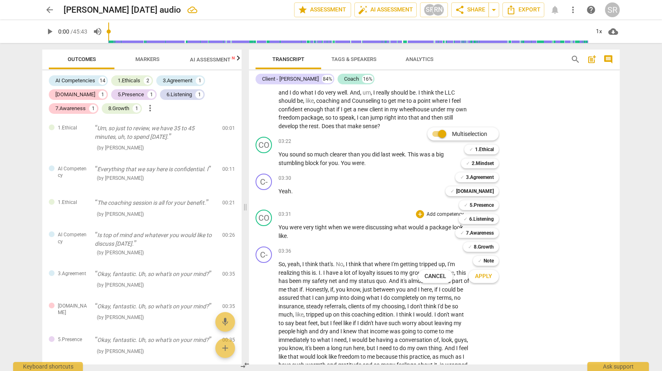
click at [485, 278] on span "Apply" at bounding box center [483, 277] width 17 height 8
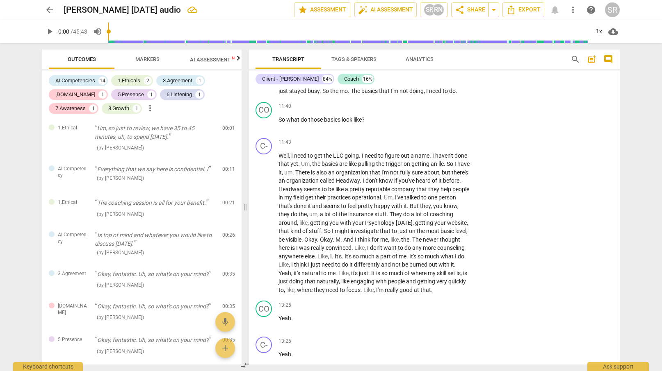
scroll to position [1795, 0]
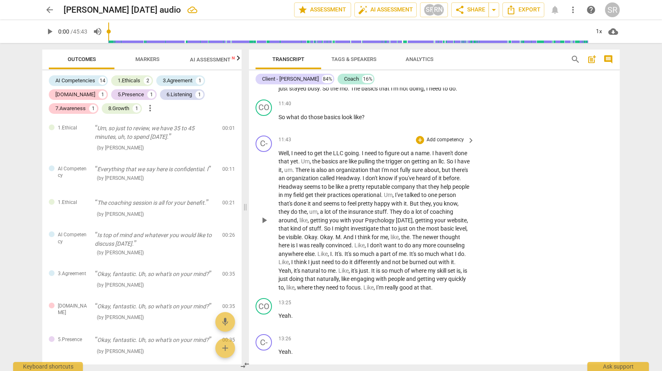
click at [440, 137] on p "Add competency" at bounding box center [445, 140] width 39 height 7
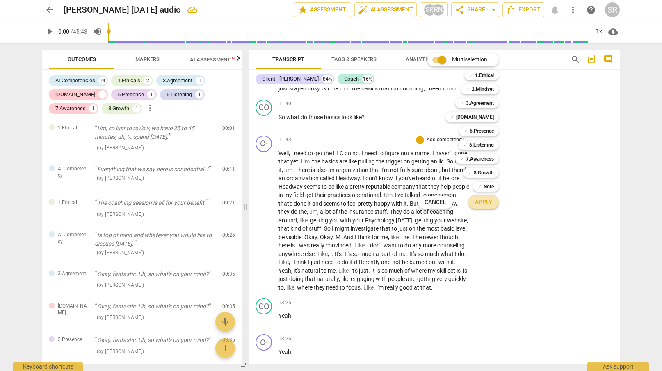
click at [481, 200] on span "Apply" at bounding box center [483, 202] width 17 height 8
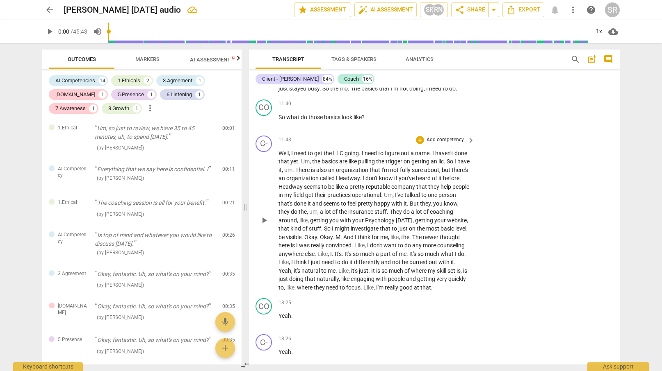
scroll to position [1646, 0]
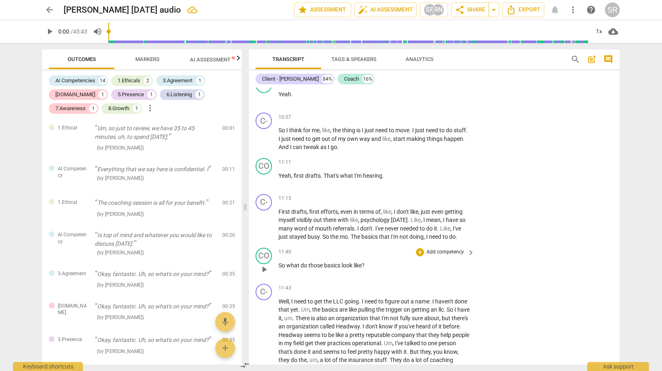
click at [438, 249] on p "Add competency" at bounding box center [445, 252] width 39 height 7
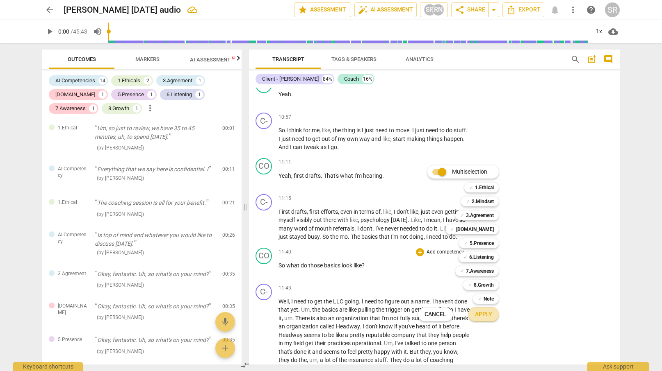
click at [478, 313] on span "Apply" at bounding box center [483, 315] width 17 height 8
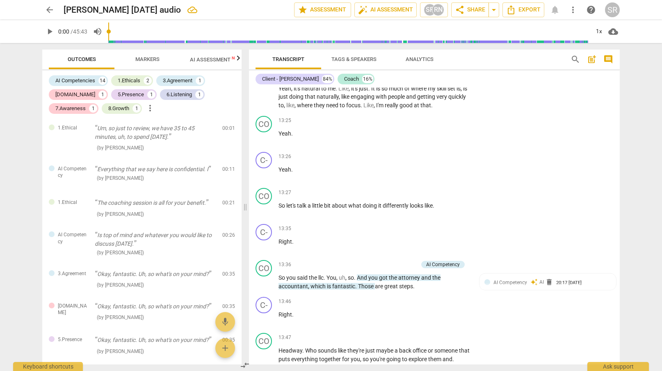
scroll to position [2027, 0]
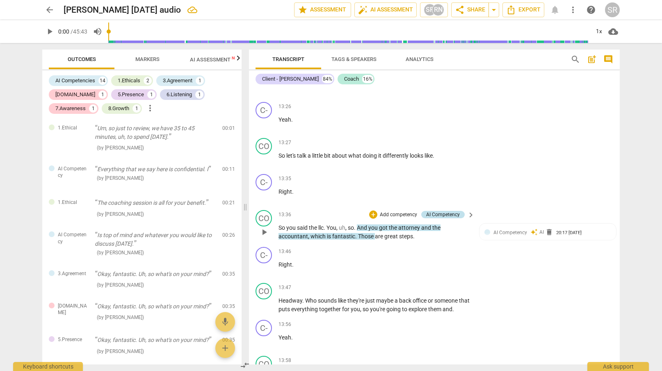
click at [456, 214] on div "AI Competency" at bounding box center [443, 214] width 34 height 7
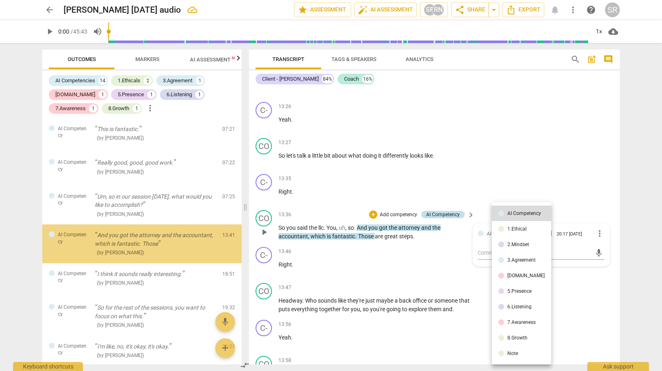
scroll to position [377, 0]
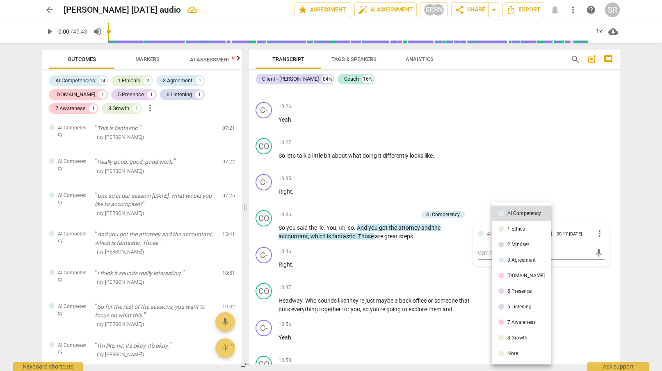
click at [443, 260] on div at bounding box center [331, 185] width 662 height 371
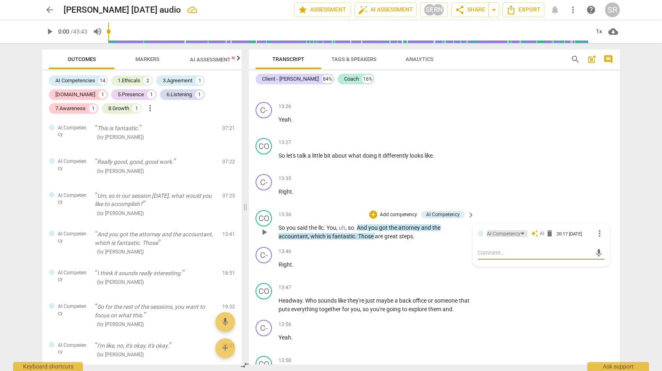
click at [513, 232] on div "AI Competency" at bounding box center [504, 234] width 34 height 8
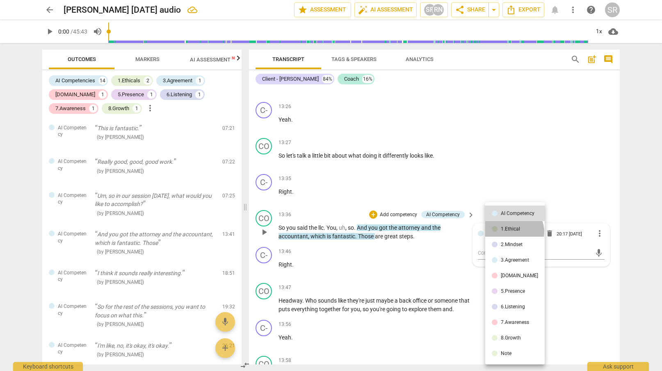
click at [513, 232] on li "1.Ethical" at bounding box center [514, 229] width 59 height 16
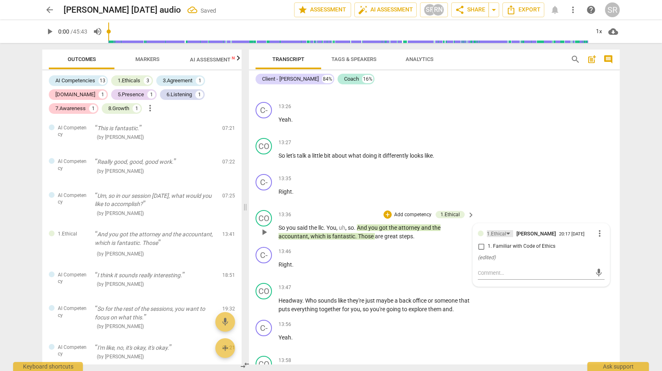
click at [503, 234] on div "1.Ethical" at bounding box center [496, 234] width 19 height 8
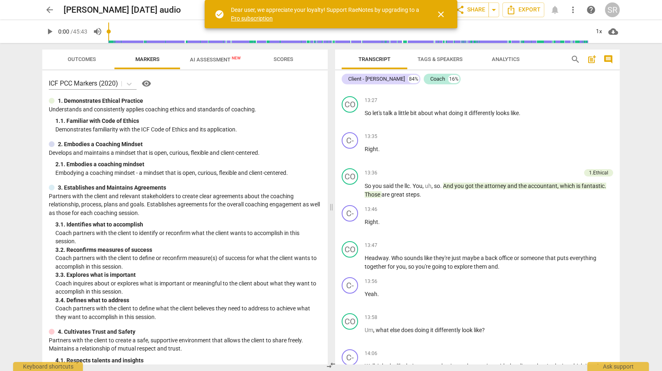
scroll to position [1800, 0]
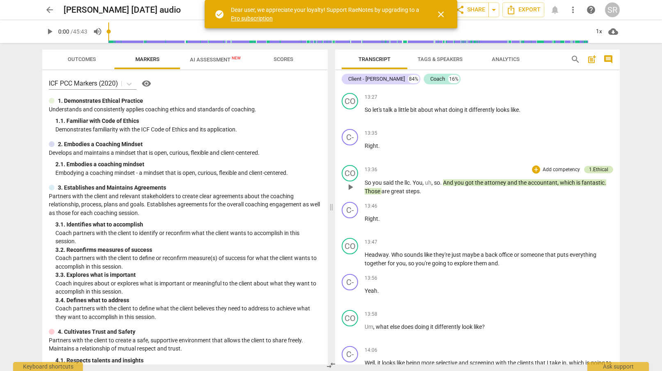
click at [595, 173] on div "1.Ethical" at bounding box center [598, 169] width 19 height 7
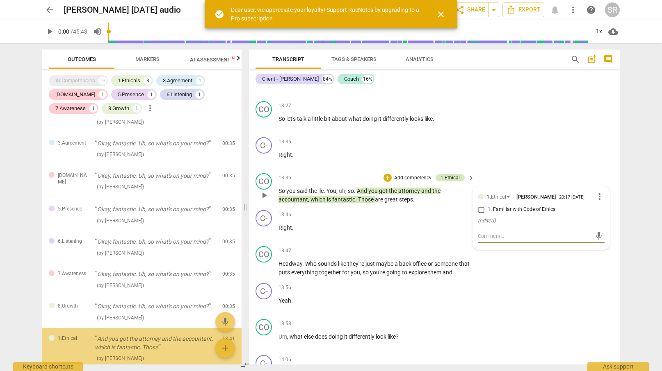
scroll to position [73, 0]
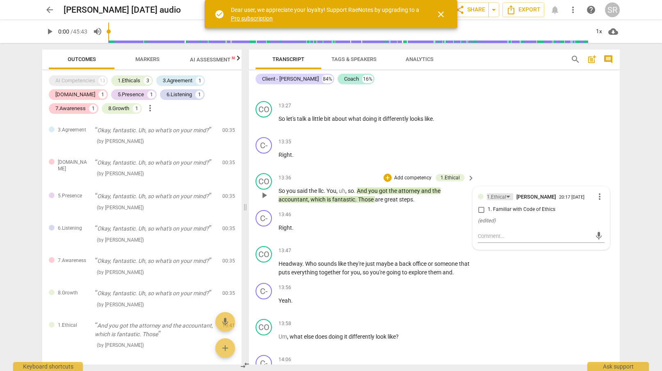
click at [507, 200] on div "1.Ethical" at bounding box center [500, 197] width 26 height 7
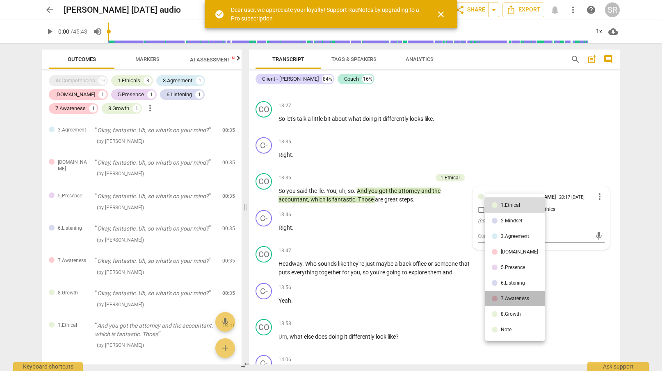
click at [516, 297] on div "7.Awareness" at bounding box center [515, 298] width 28 height 5
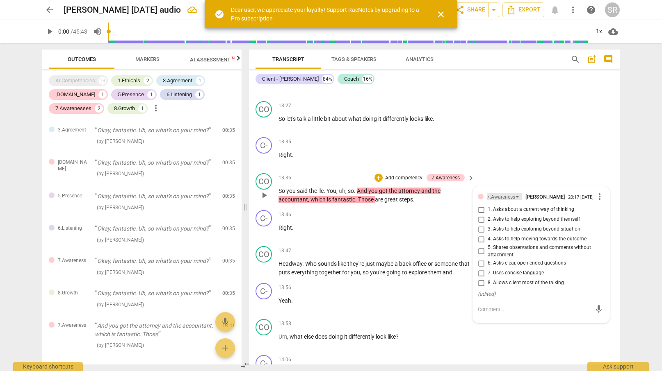
click at [513, 201] on div "7.Awareness" at bounding box center [501, 198] width 28 height 8
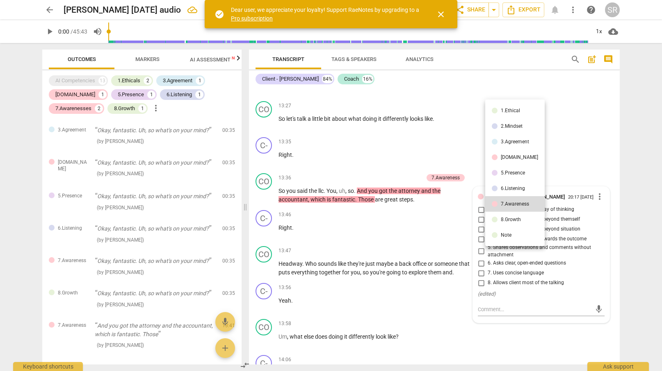
click at [507, 189] on div "6.Listening" at bounding box center [513, 188] width 24 height 5
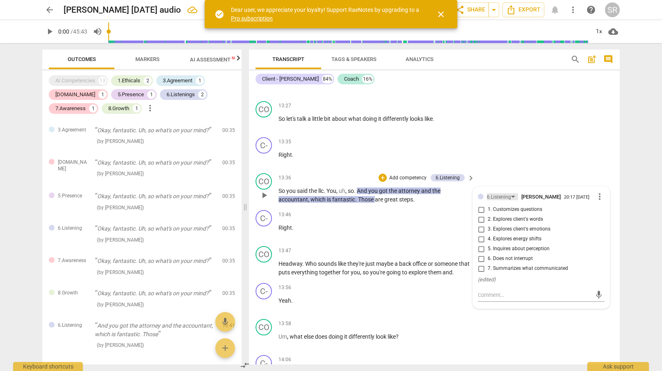
click at [493, 201] on div "6.Listening" at bounding box center [499, 198] width 24 height 8
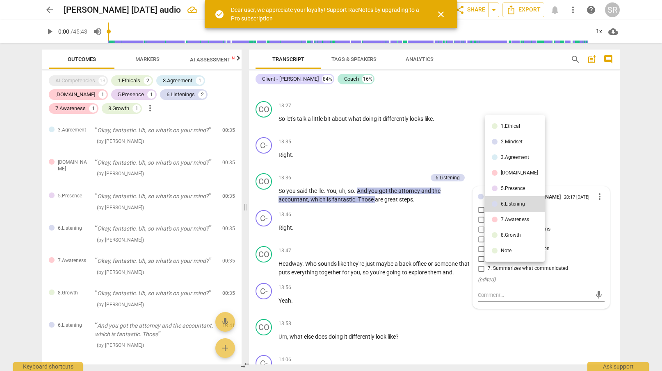
click at [493, 189] on div at bounding box center [495, 189] width 6 height 6
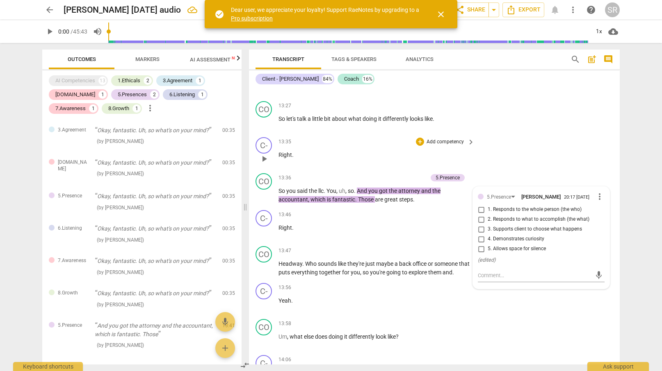
click at [497, 164] on div "C- play_arrow pause 13:35 + Add competency keyboard_arrow_right Right ." at bounding box center [434, 152] width 371 height 36
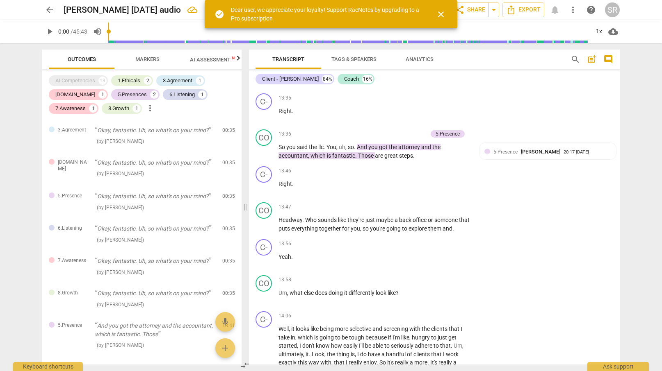
scroll to position [1928, 0]
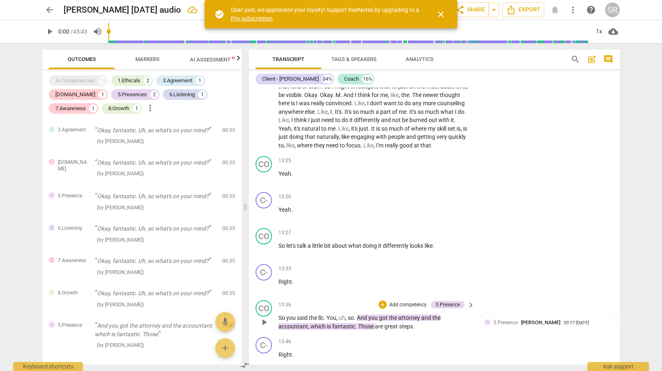
click at [466, 310] on span "keyboard_arrow_right" at bounding box center [471, 306] width 10 height 10
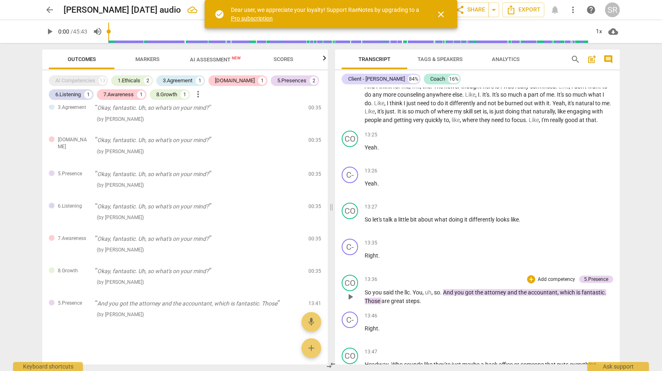
scroll to position [64, 0]
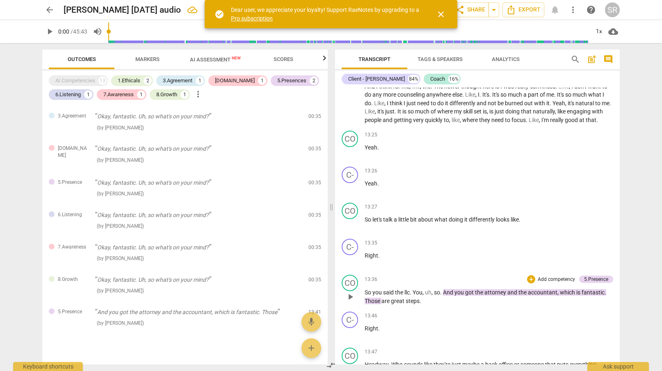
click at [558, 284] on p "Add competency" at bounding box center [556, 279] width 39 height 7
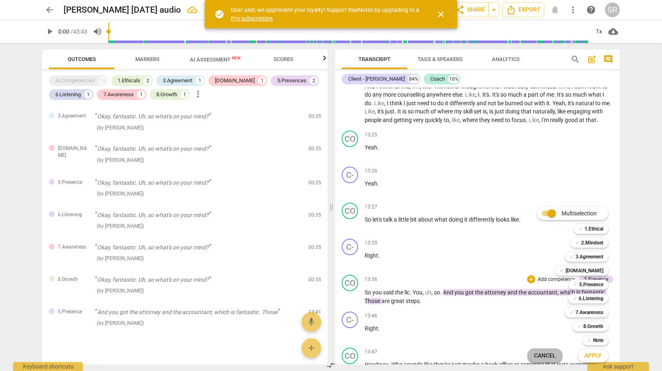
click at [542, 356] on span "Cancel" at bounding box center [545, 356] width 22 height 8
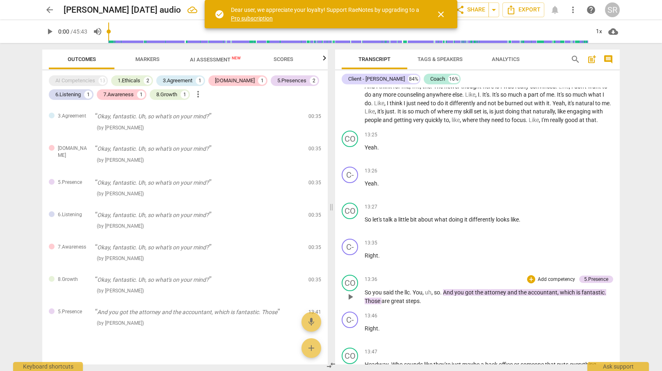
click at [557, 284] on p "Add competency" at bounding box center [556, 279] width 39 height 7
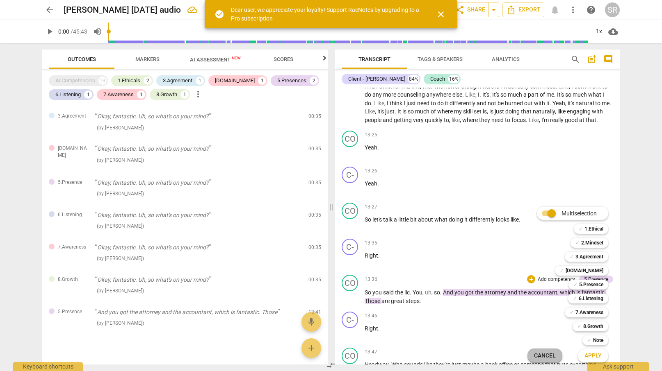
click at [537, 356] on span "Cancel" at bounding box center [545, 356] width 22 height 8
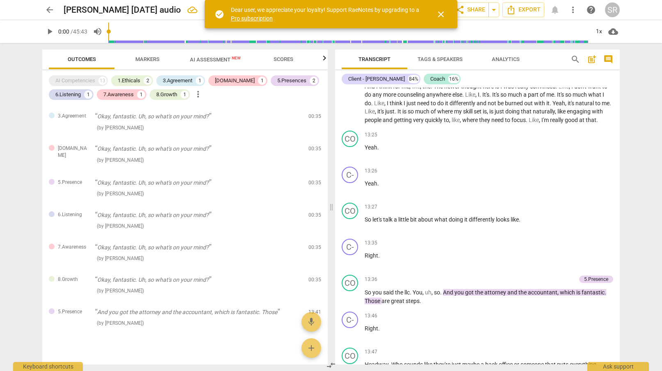
click at [597, 283] on div "5.Presence" at bounding box center [596, 279] width 24 height 7
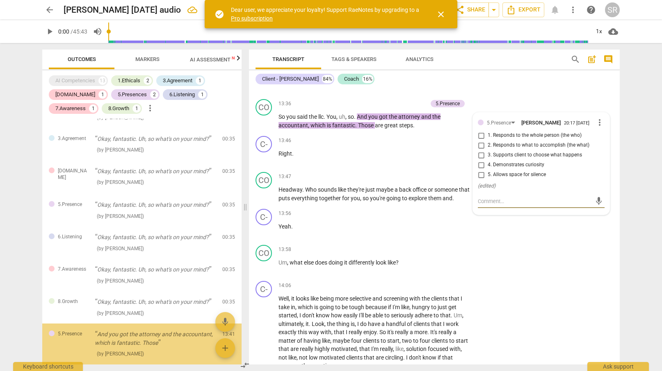
scroll to position [73, 0]
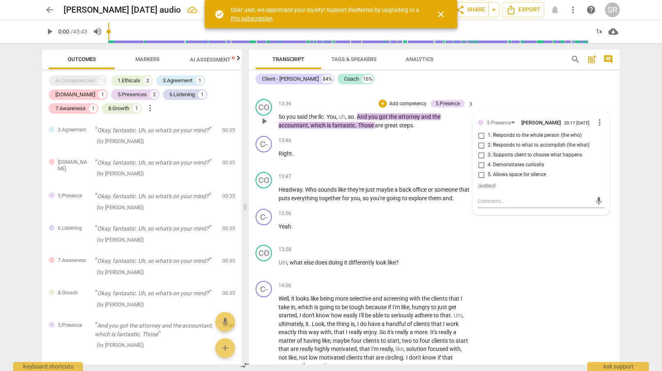
click at [463, 108] on div "+ Add competency 5.Presence keyboard_arrow_right" at bounding box center [426, 103] width 98 height 9
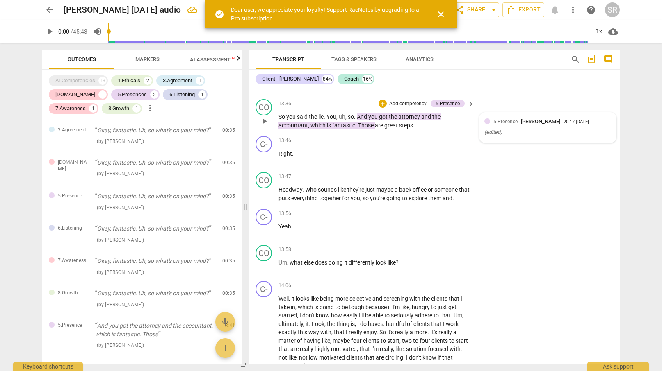
click at [494, 135] on icon "( edited )" at bounding box center [493, 132] width 18 height 6
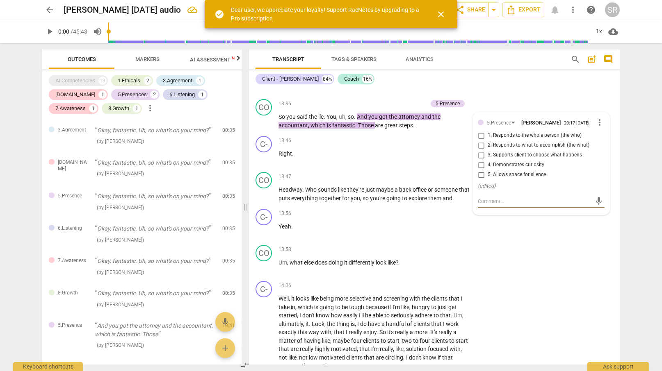
click at [494, 91] on div "C- play_arrow pause 13:35 + Add competency keyboard_arrow_right Right ." at bounding box center [434, 78] width 371 height 36
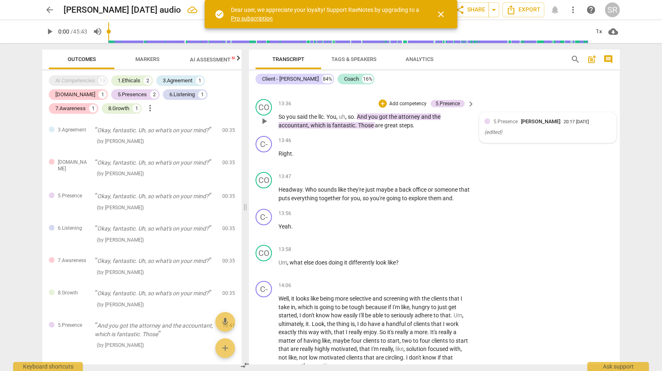
click at [491, 135] on icon "( edited )" at bounding box center [493, 132] width 18 height 6
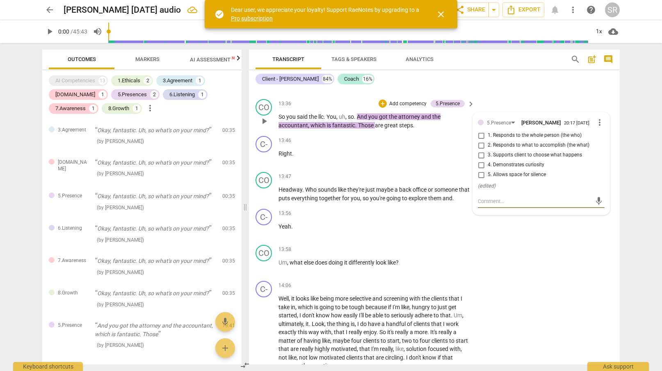
click at [599, 128] on span "more_vert" at bounding box center [600, 123] width 10 height 10
click at [602, 147] on li "Delete" at bounding box center [606, 148] width 28 height 16
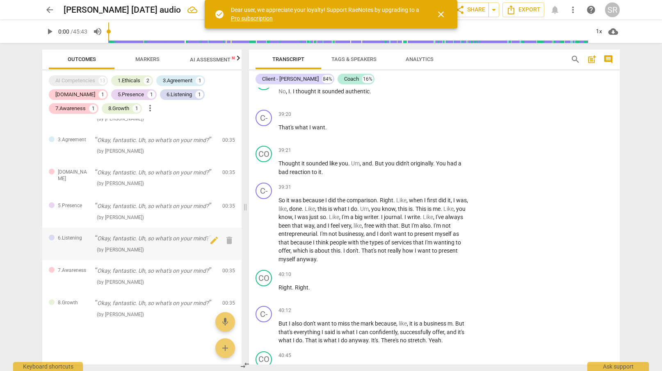
scroll to position [0, 0]
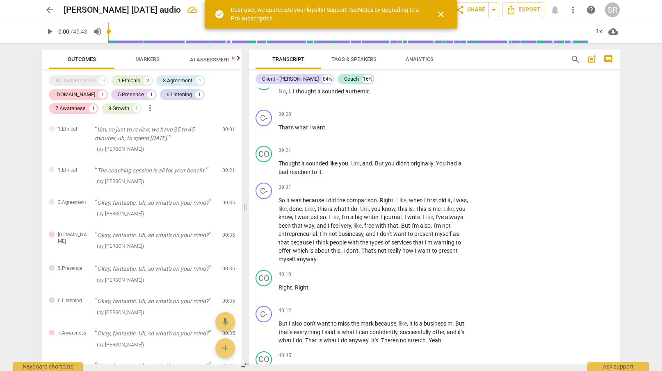
click at [143, 60] on span "Markers" at bounding box center [147, 59] width 24 height 6
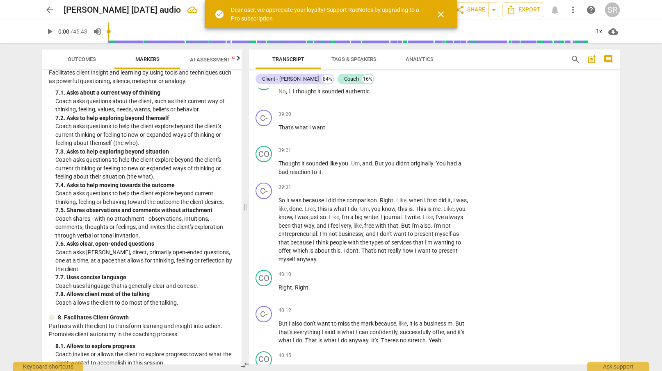
scroll to position [996, 0]
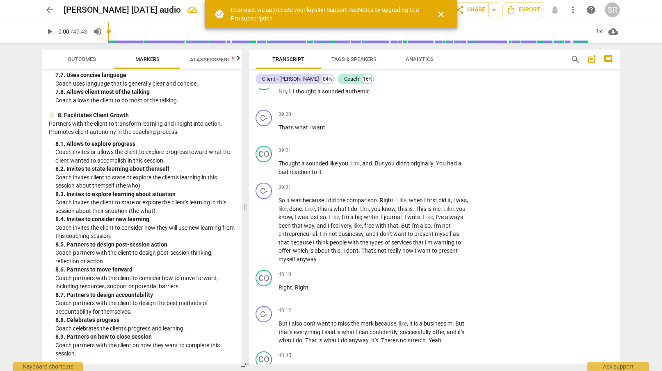
click at [211, 59] on span "AI Assessment New" at bounding box center [215, 60] width 51 height 6
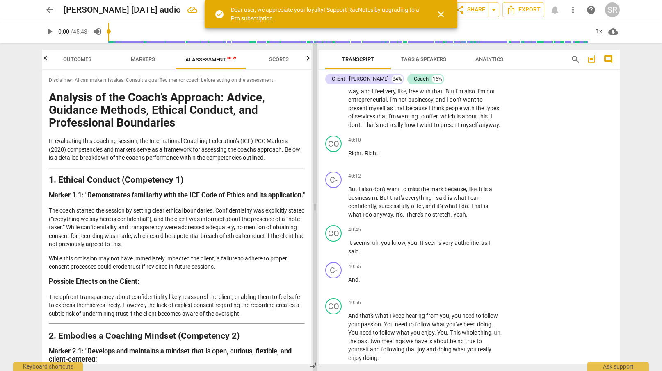
scroll to position [7747, 0]
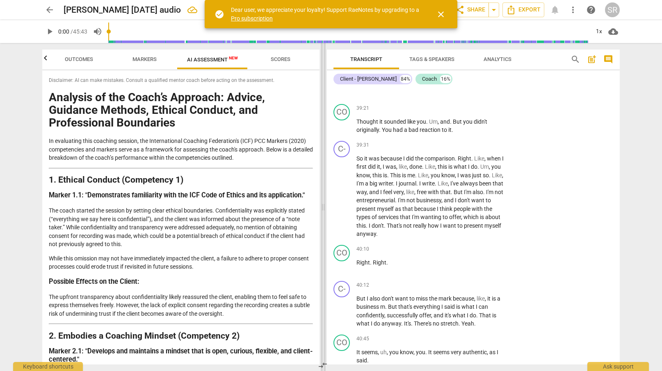
drag, startPoint x: 246, startPoint y: 98, endPoint x: 324, endPoint y: 99, distance: 77.9
click at [324, 99] on span at bounding box center [323, 207] width 5 height 328
click at [287, 57] on span "Scores" at bounding box center [281, 59] width 20 height 6
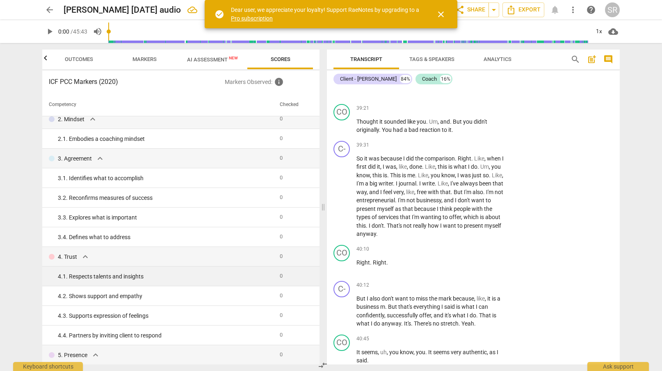
scroll to position [0, 0]
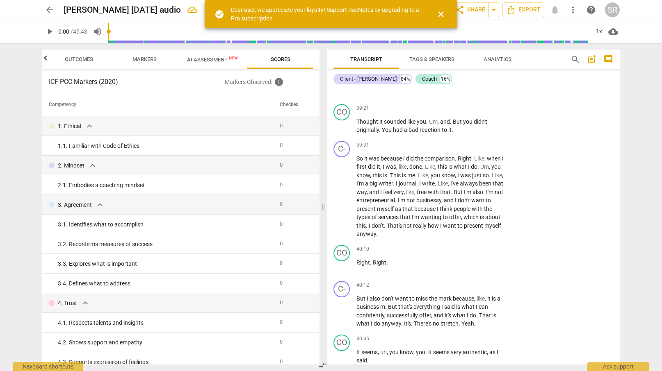
click at [445, 13] on span "close" at bounding box center [441, 14] width 10 height 10
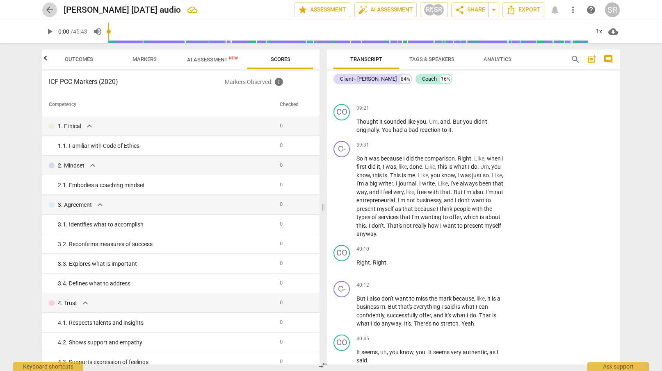
click at [48, 10] on span "arrow_back" at bounding box center [50, 10] width 10 height 10
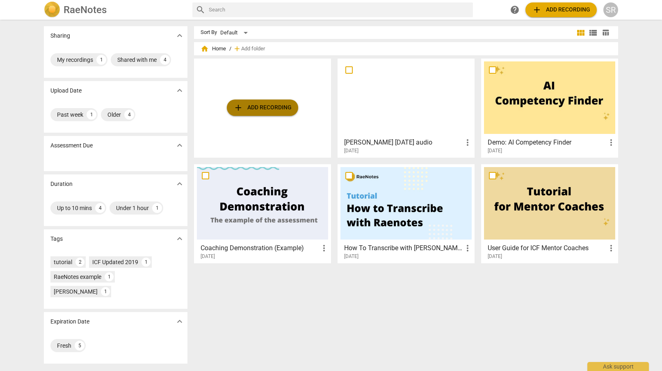
click at [253, 105] on span "add Add recording" at bounding box center [262, 108] width 58 height 10
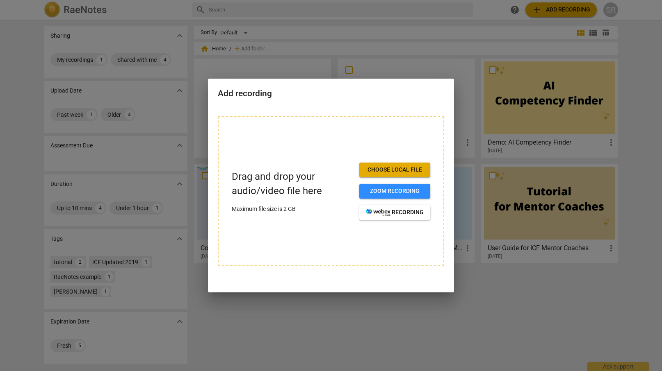
click at [398, 169] on span "Choose local file" at bounding box center [395, 170] width 58 height 8
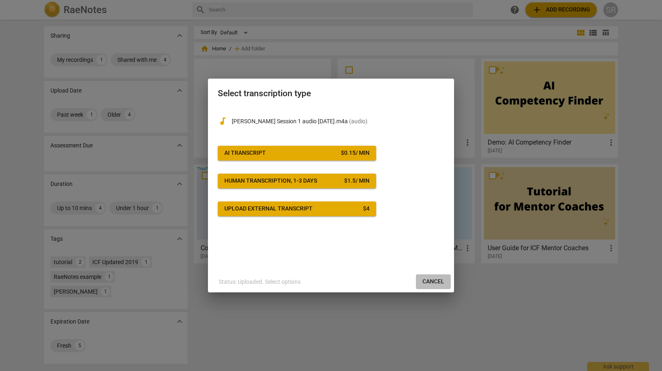
click at [431, 279] on span "Cancel" at bounding box center [433, 282] width 22 height 8
